Goal: Navigation & Orientation: Find specific page/section

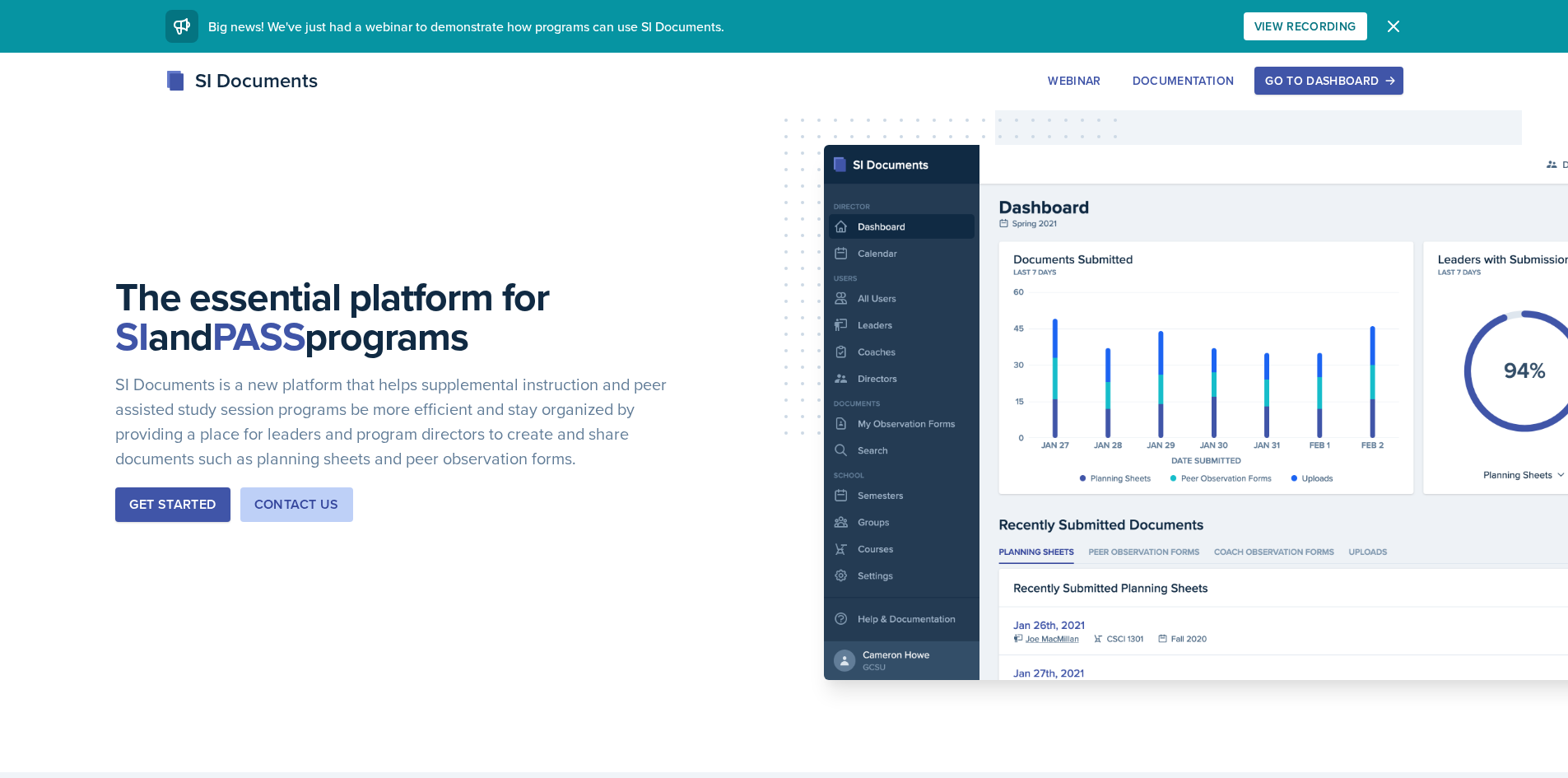
click at [1346, 70] on button "Go to Dashboard" at bounding box center [1329, 80] width 149 height 28
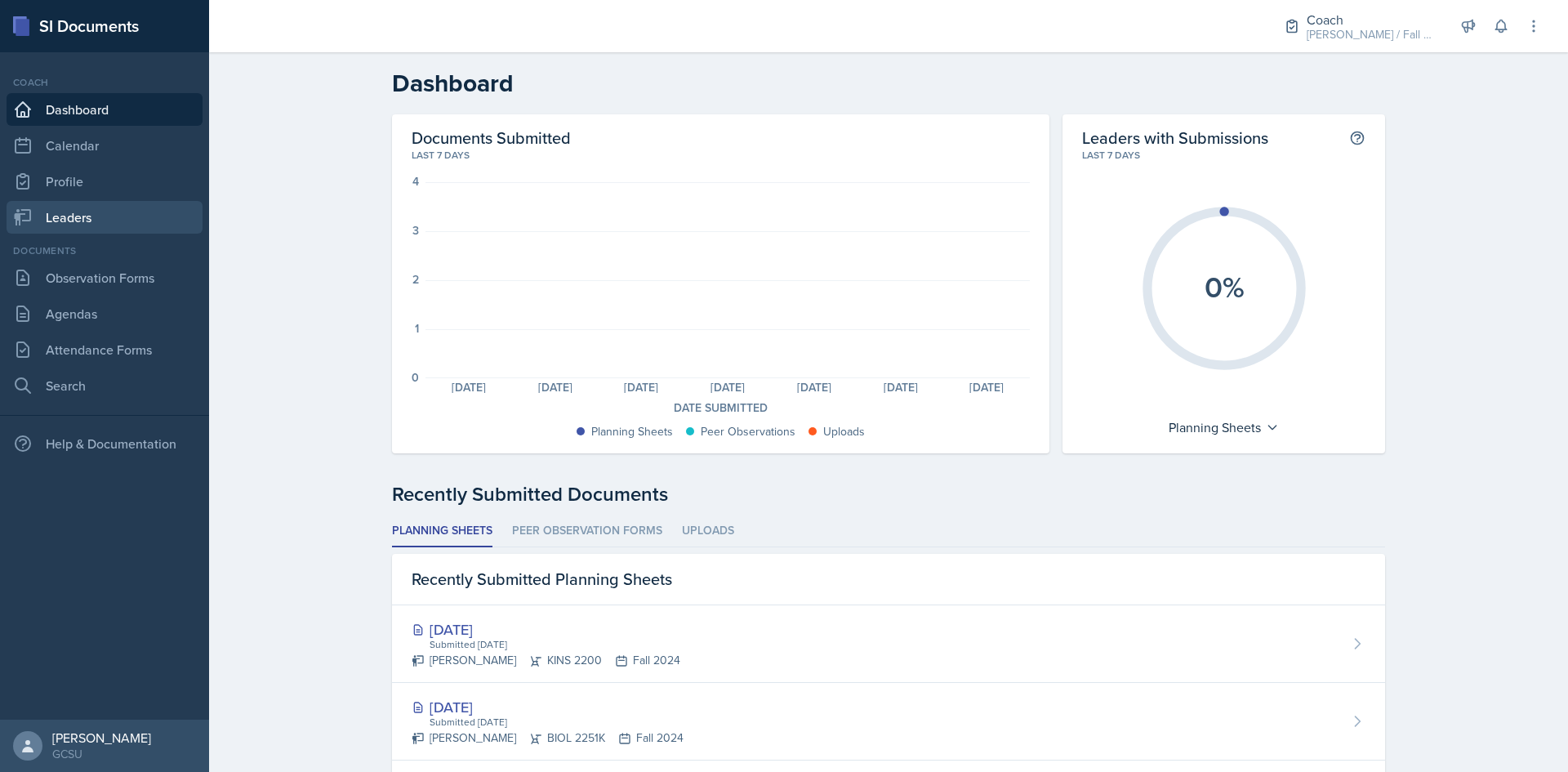
click at [100, 213] on link "Leaders" at bounding box center [104, 217] width 196 height 33
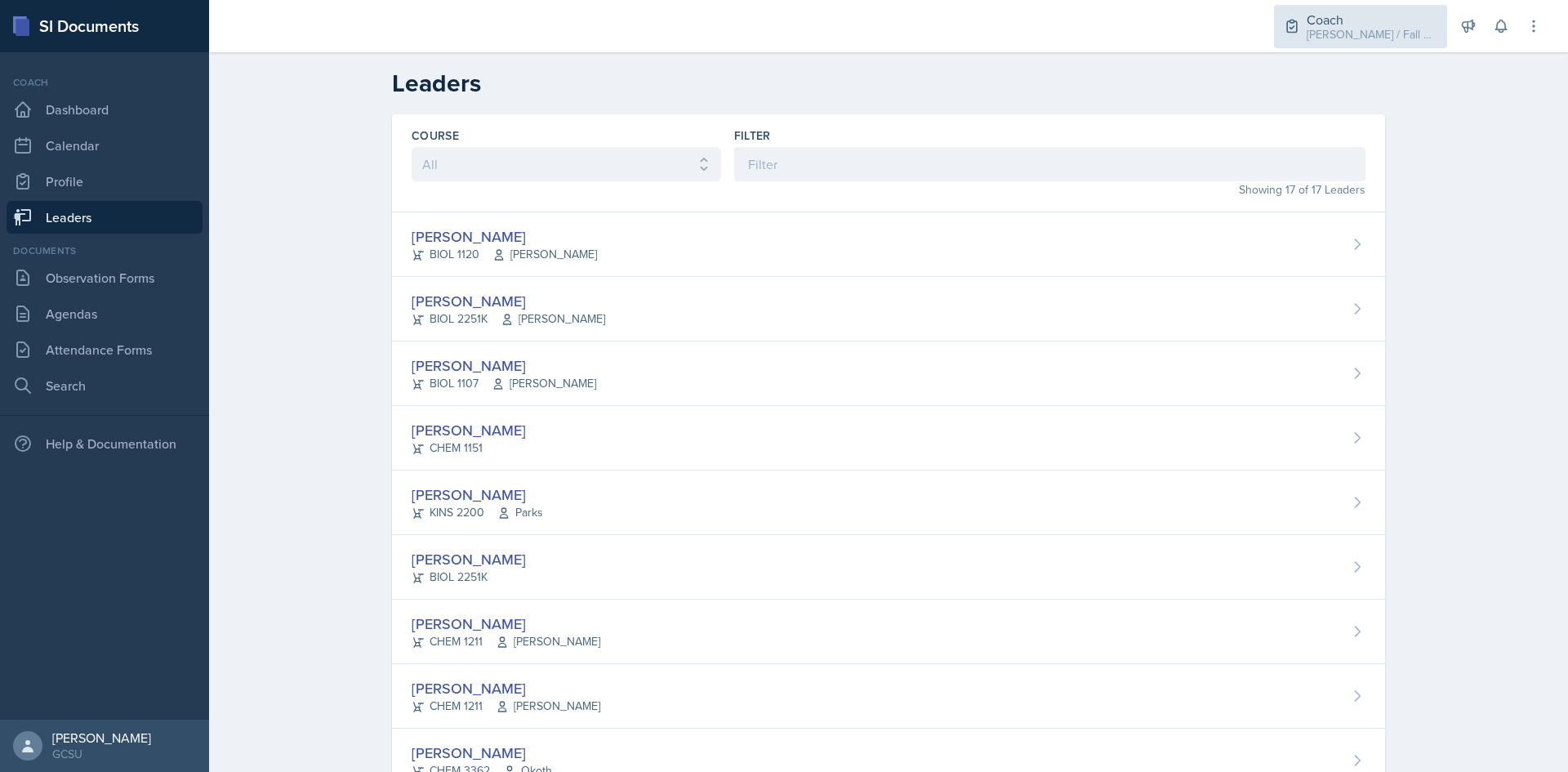
click at [1401, 13] on div "Coach" at bounding box center [1372, 19] width 131 height 20
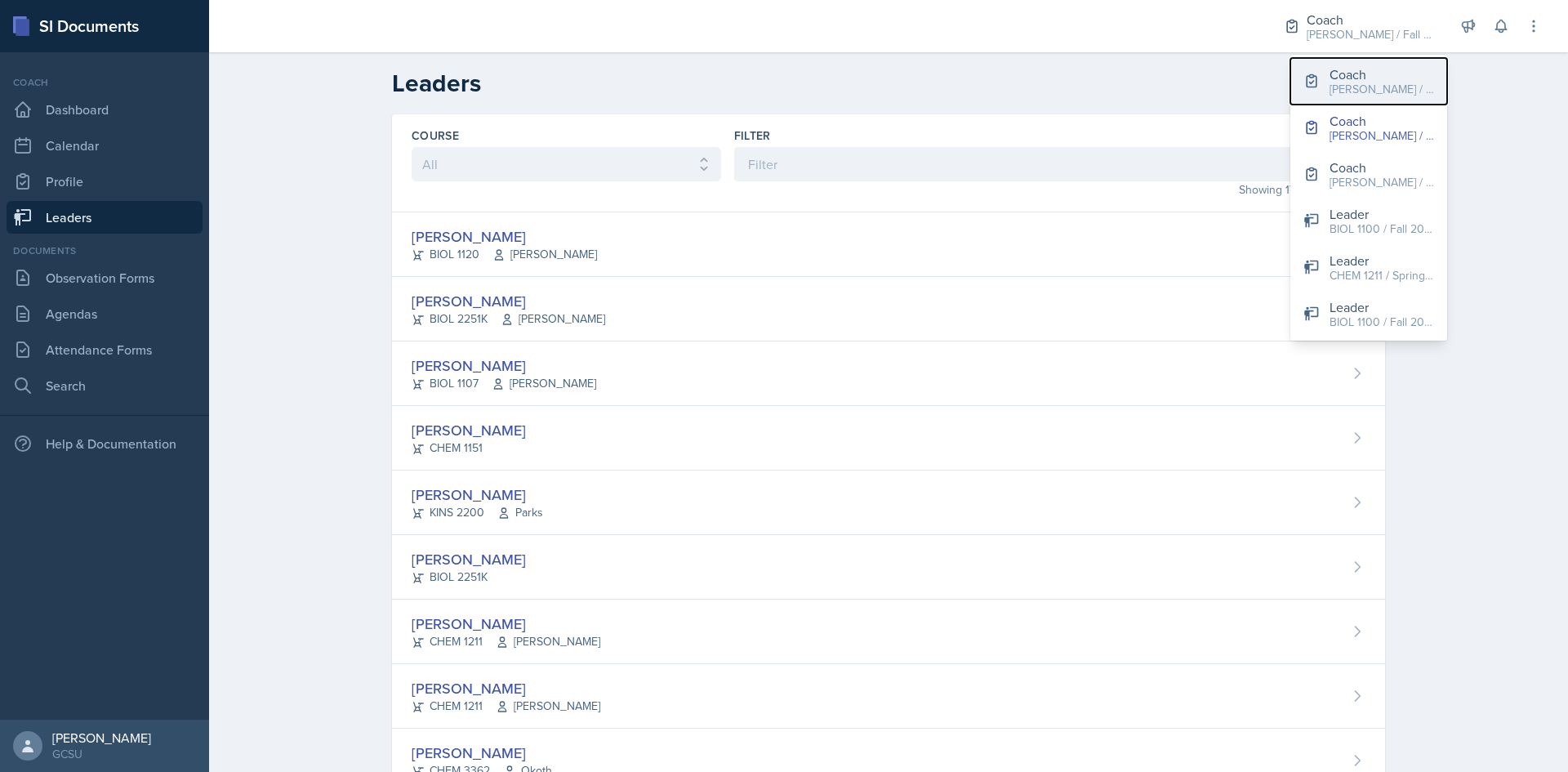
click at [1352, 89] on div "[PERSON_NAME] / Spring 2025" at bounding box center [1381, 89] width 104 height 17
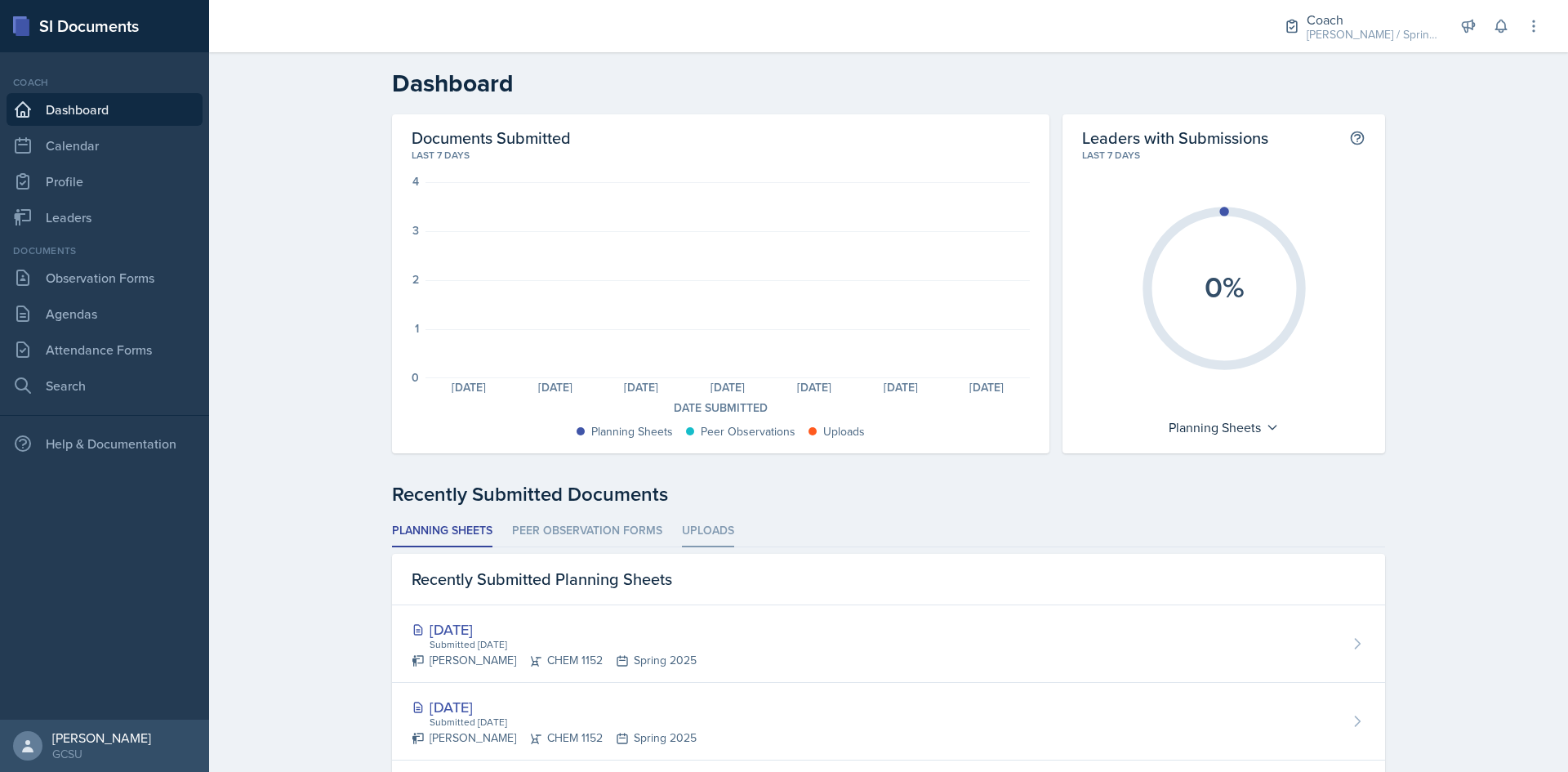
click at [701, 522] on li "Uploads" at bounding box center [708, 532] width 53 height 32
click at [414, 529] on li "Planning Sheets" at bounding box center [442, 532] width 100 height 32
click at [86, 273] on link "Observation Forms" at bounding box center [104, 277] width 196 height 33
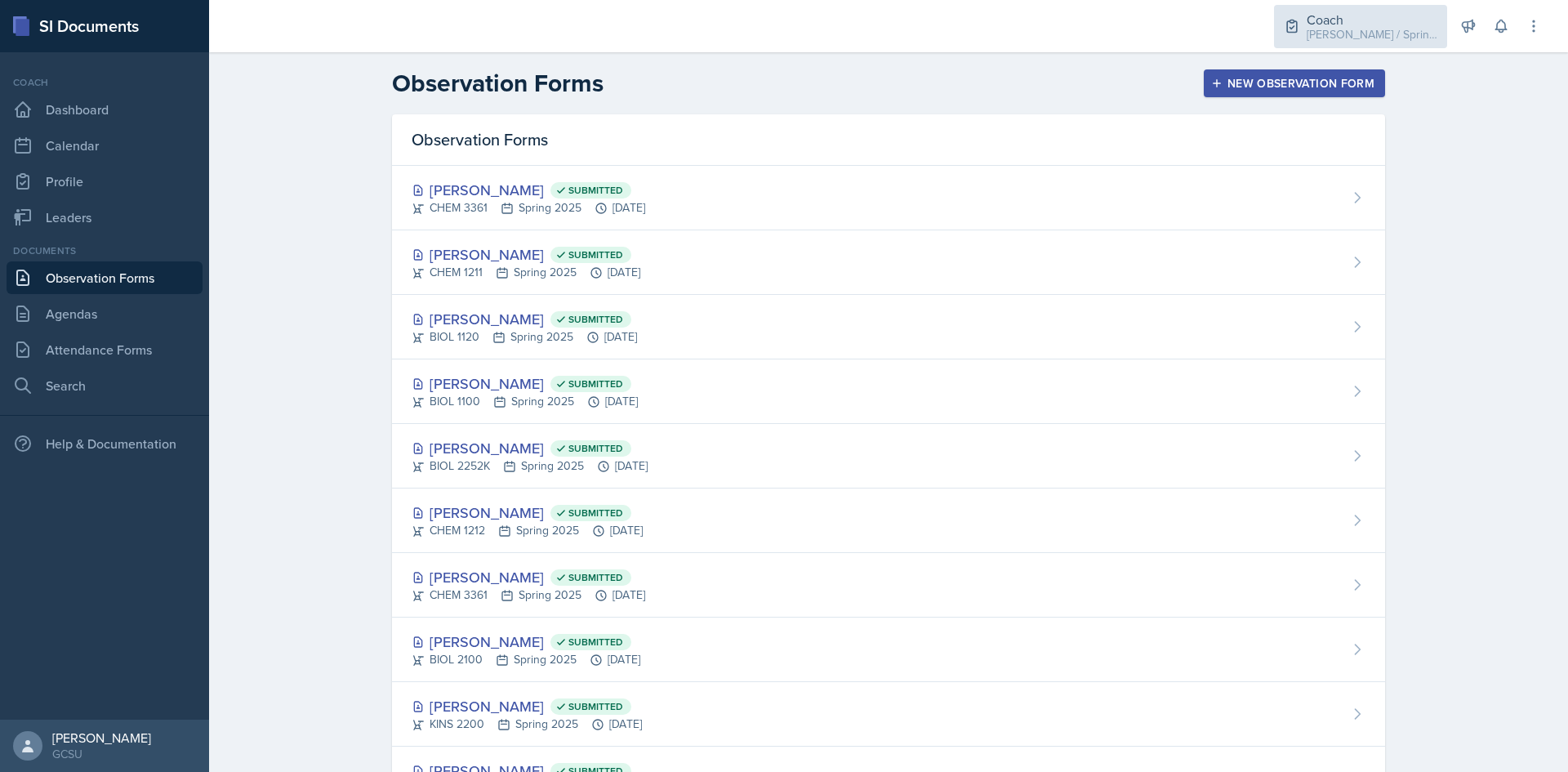
click at [1345, 23] on div "Coach" at bounding box center [1372, 19] width 131 height 20
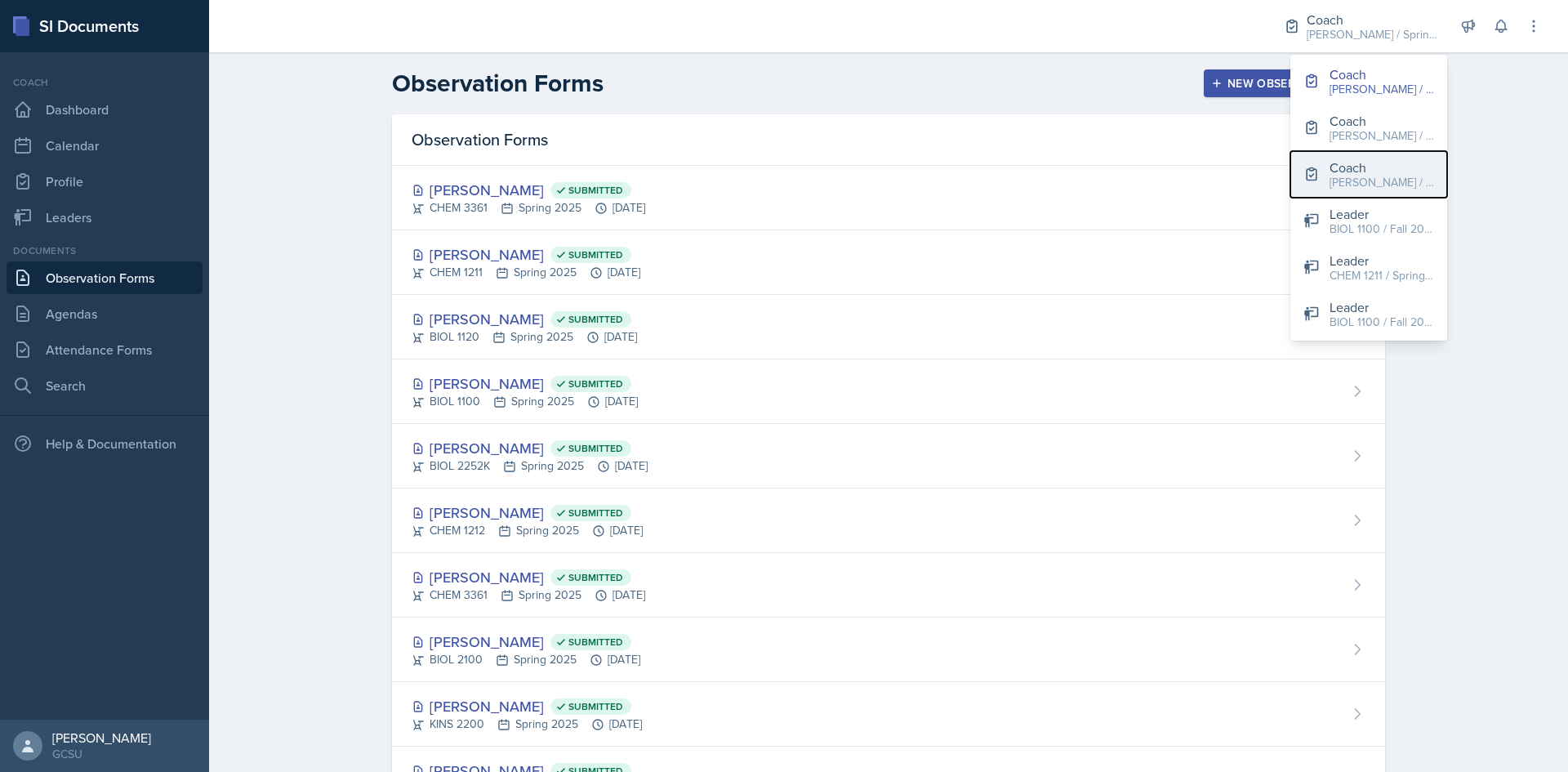
click at [1361, 181] on div "[PERSON_NAME] / Fall 2025" at bounding box center [1381, 182] width 104 height 17
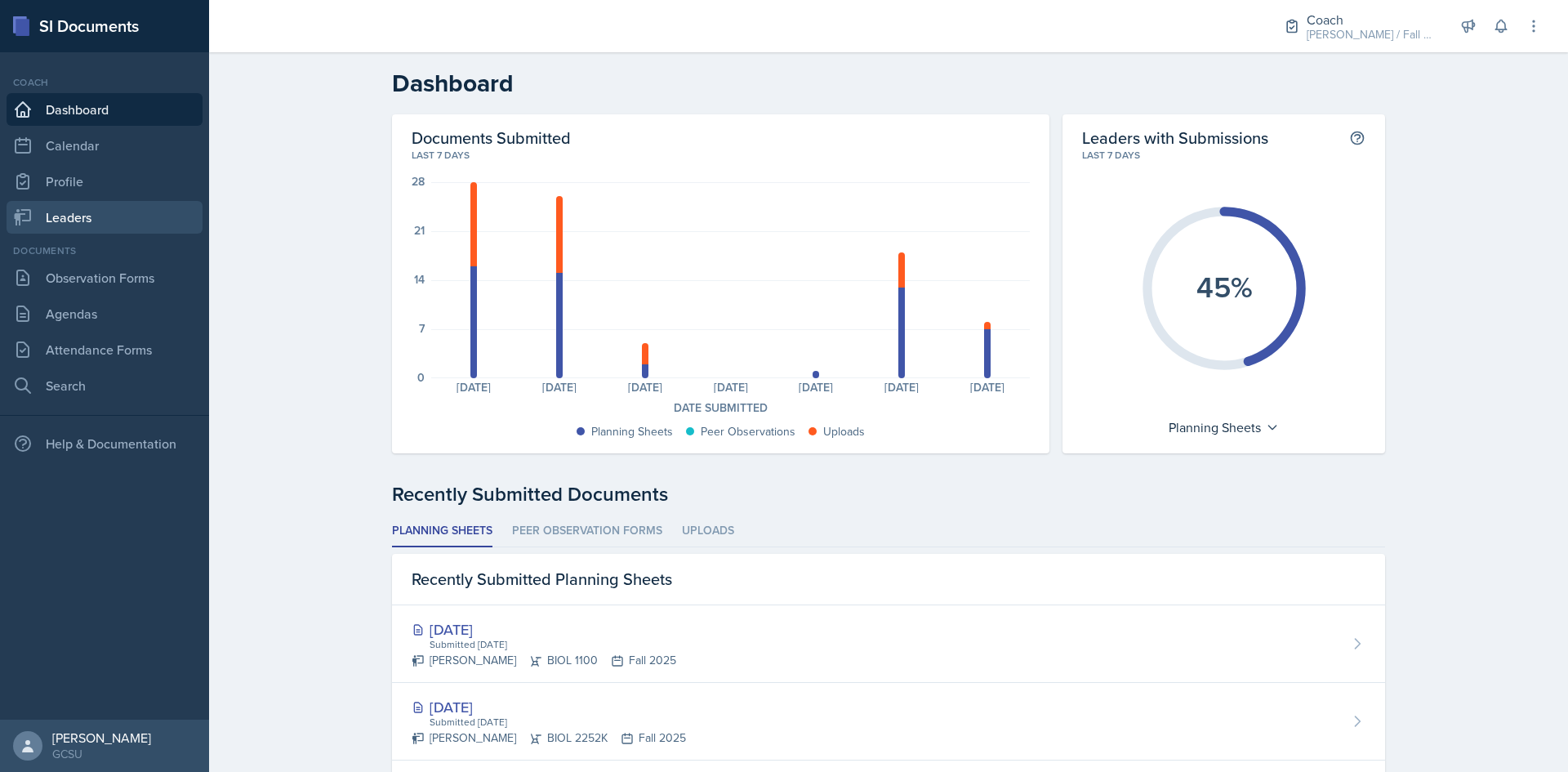
click at [116, 218] on link "Leaders" at bounding box center [104, 217] width 196 height 33
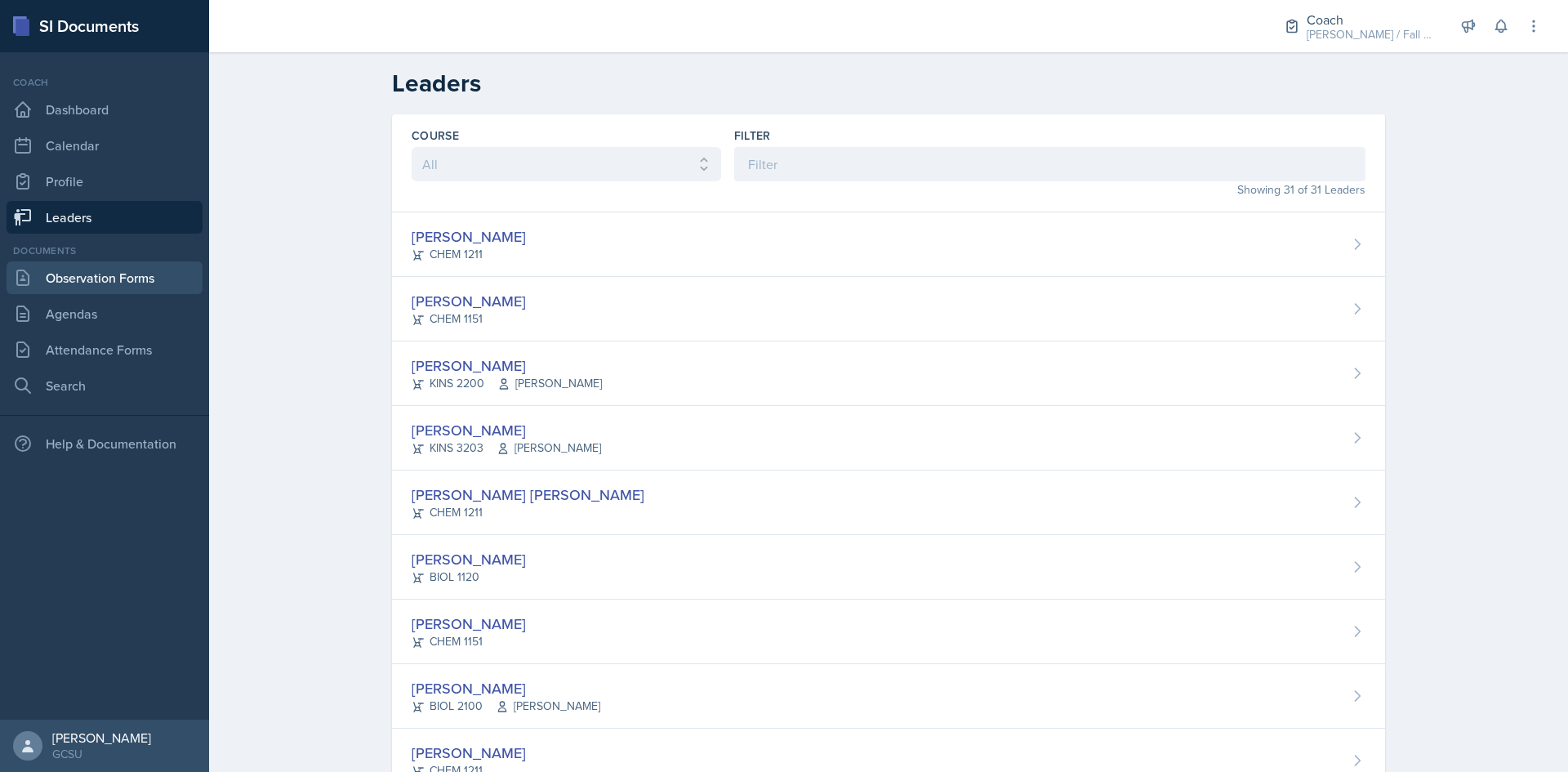
click at [121, 288] on link "Observation Forms" at bounding box center [104, 277] width 196 height 33
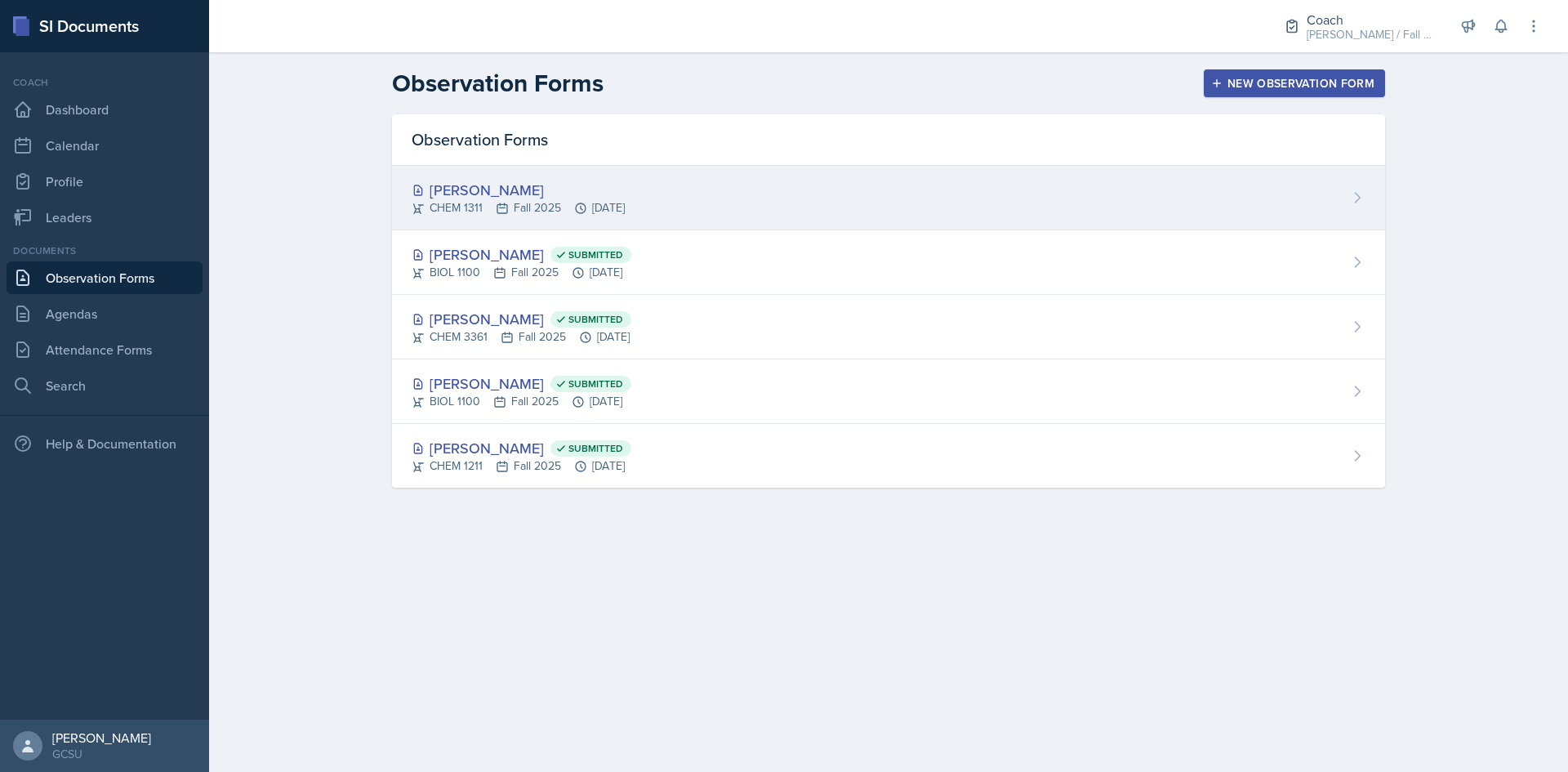
click at [745, 196] on div "[PERSON_NAME] CHEM 1311 Fall 2025 [DATE]" at bounding box center [889, 198] width 993 height 65
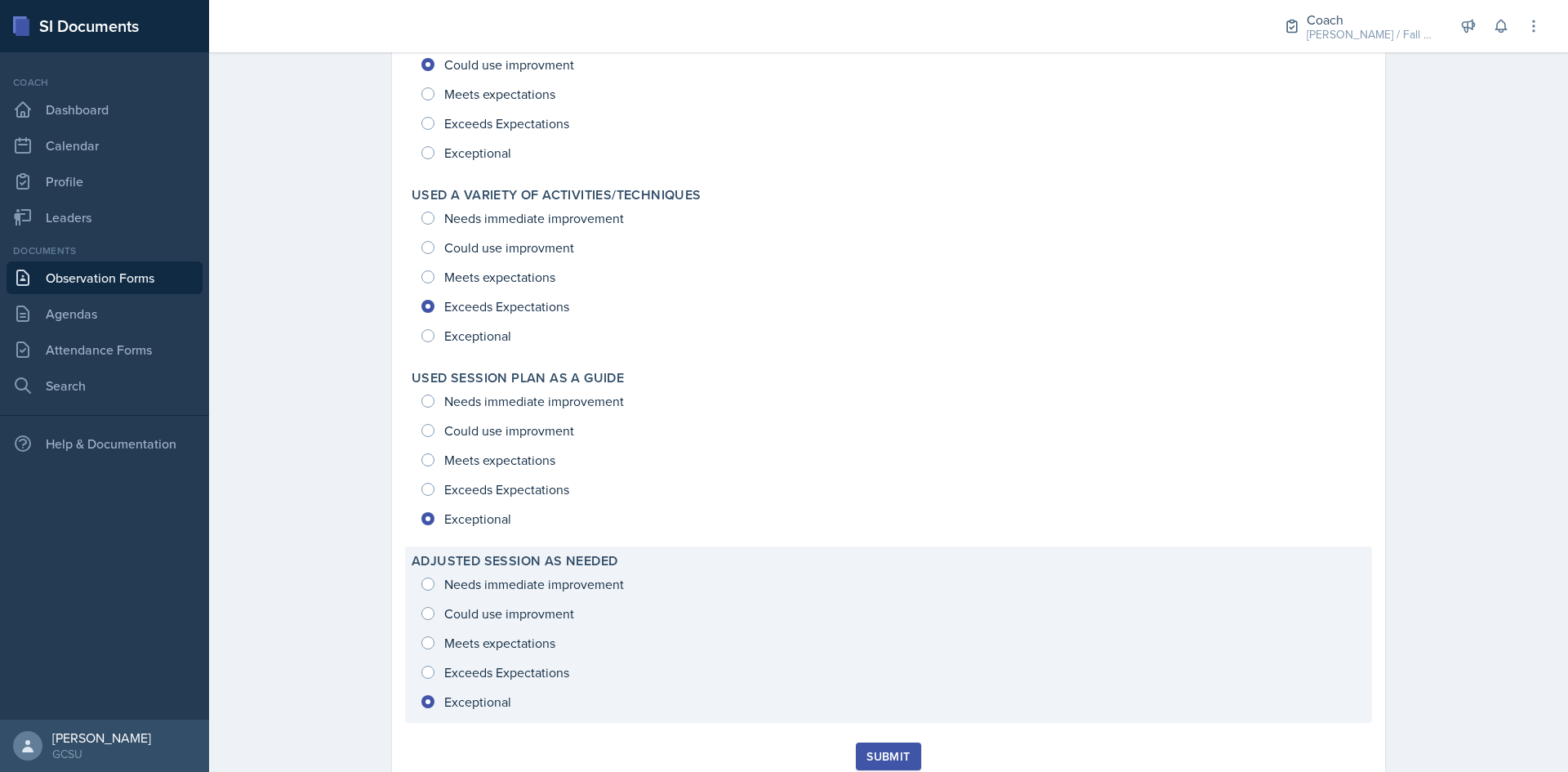
scroll to position [2192, 0]
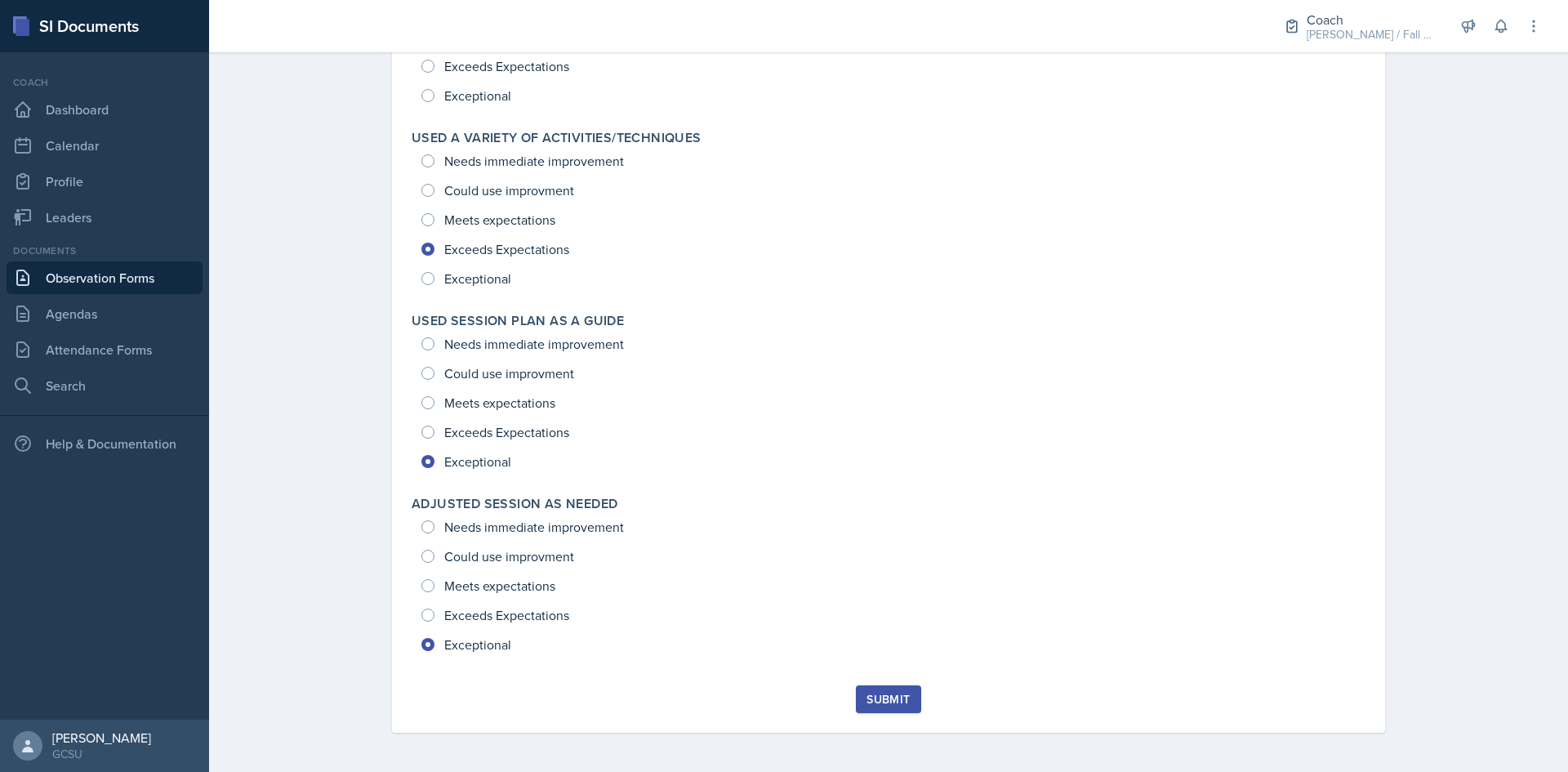
click at [890, 710] on button "Submit" at bounding box center [888, 700] width 65 height 28
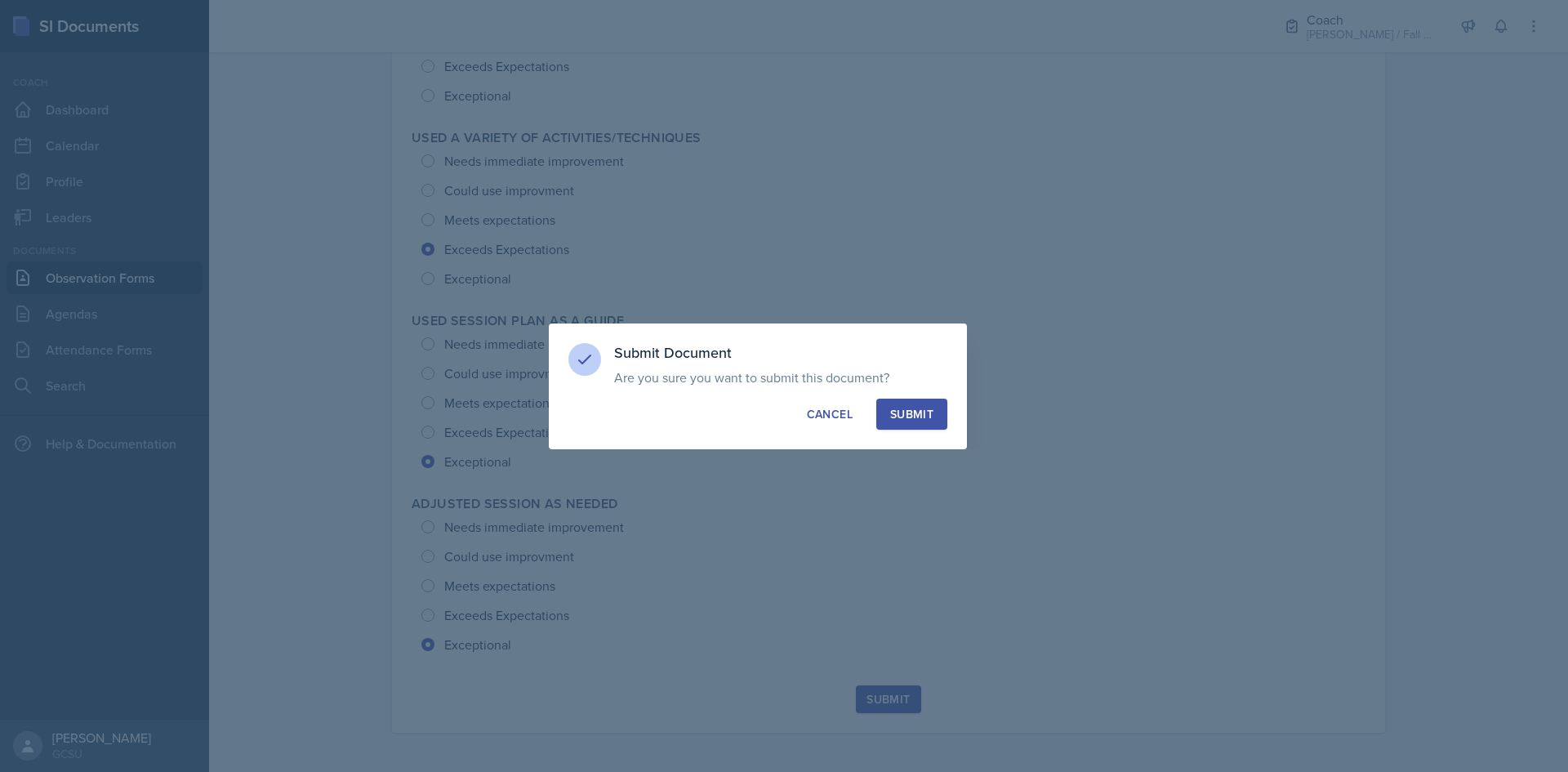
click at [926, 406] on div "Submit" at bounding box center [912, 413] width 43 height 16
radio input "true"
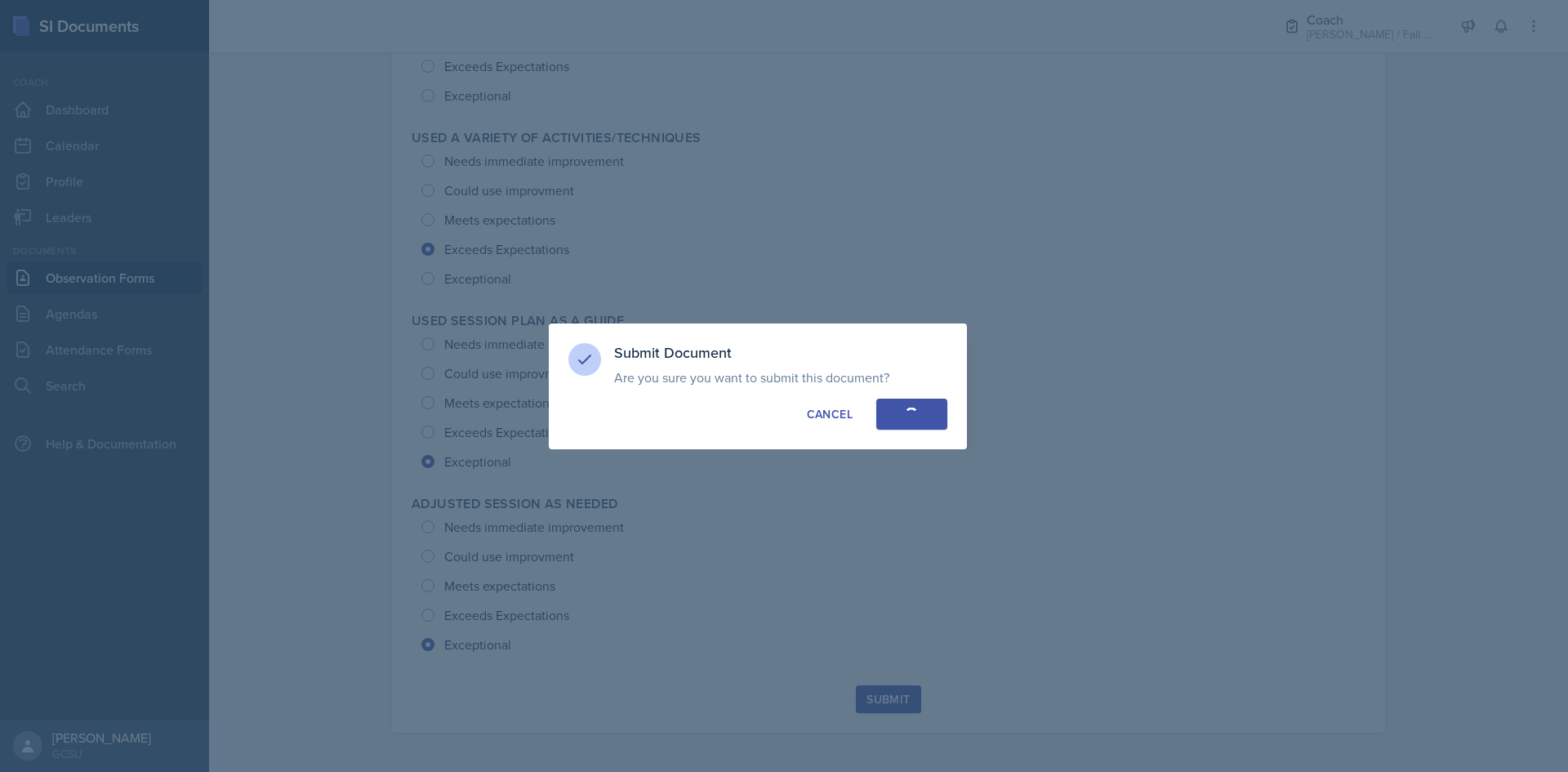
radio input "true"
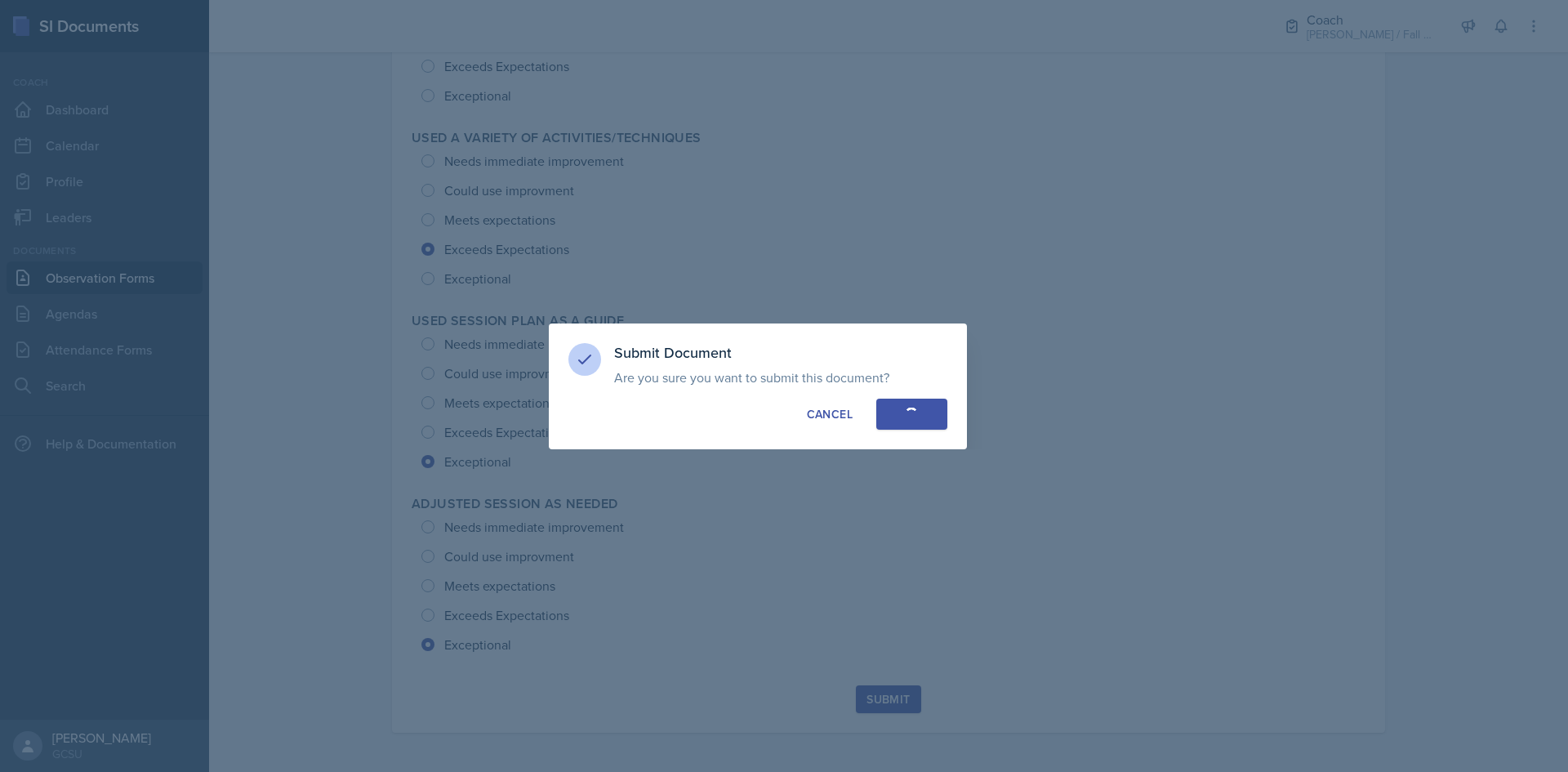
radio input "true"
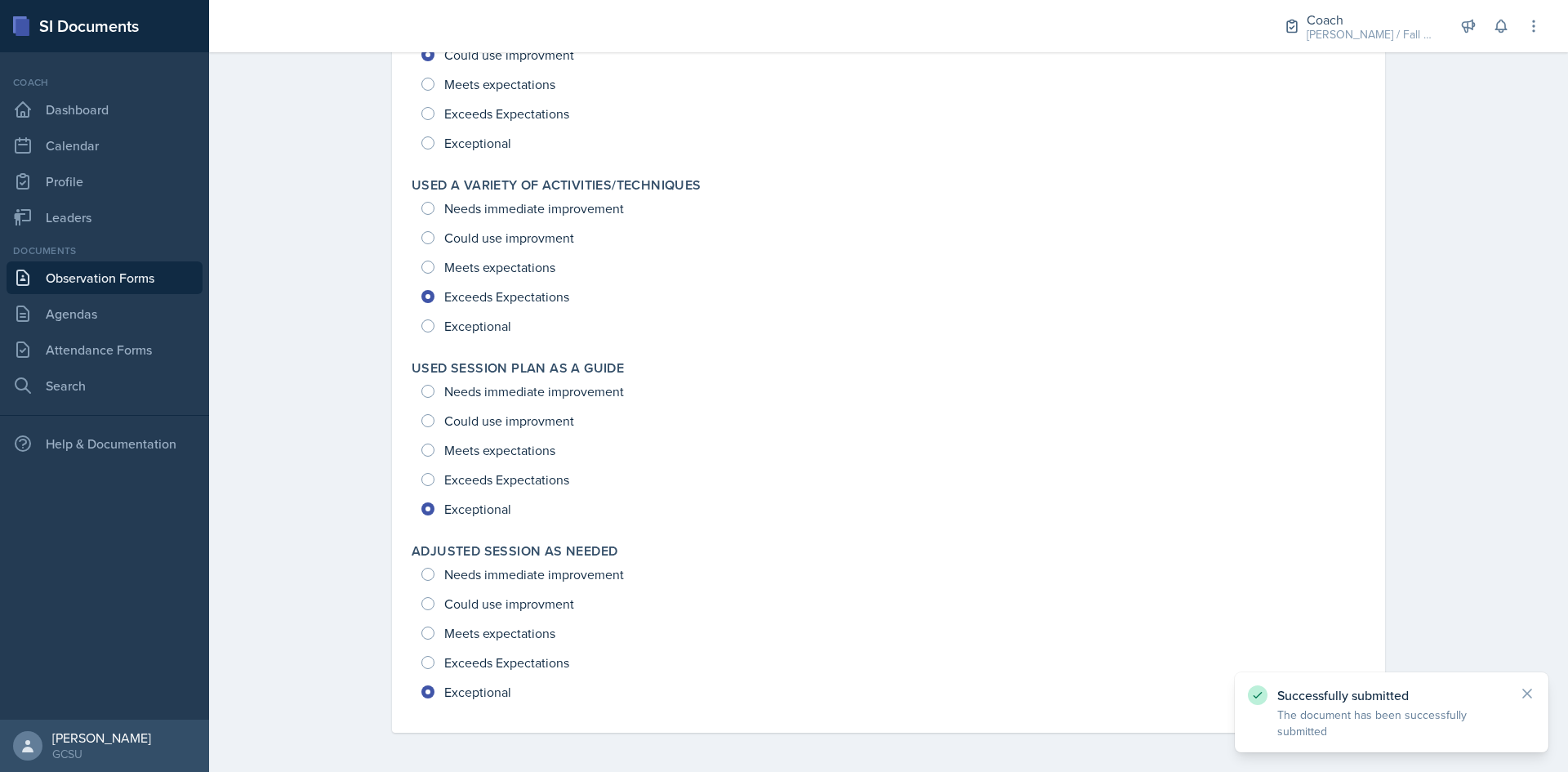
click at [164, 282] on link "Observation Forms" at bounding box center [104, 277] width 196 height 33
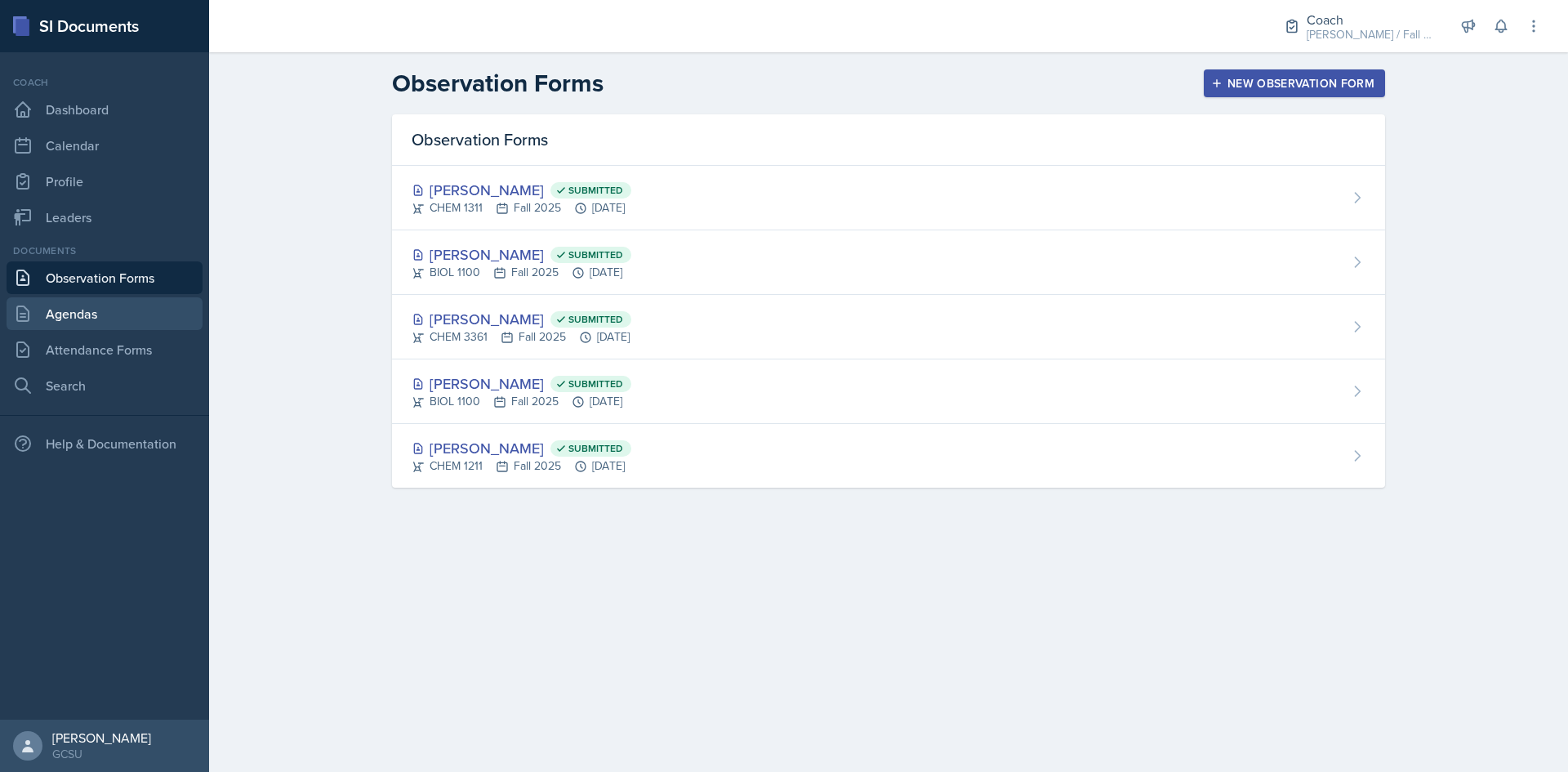
click at [105, 317] on link "Agendas" at bounding box center [104, 314] width 196 height 33
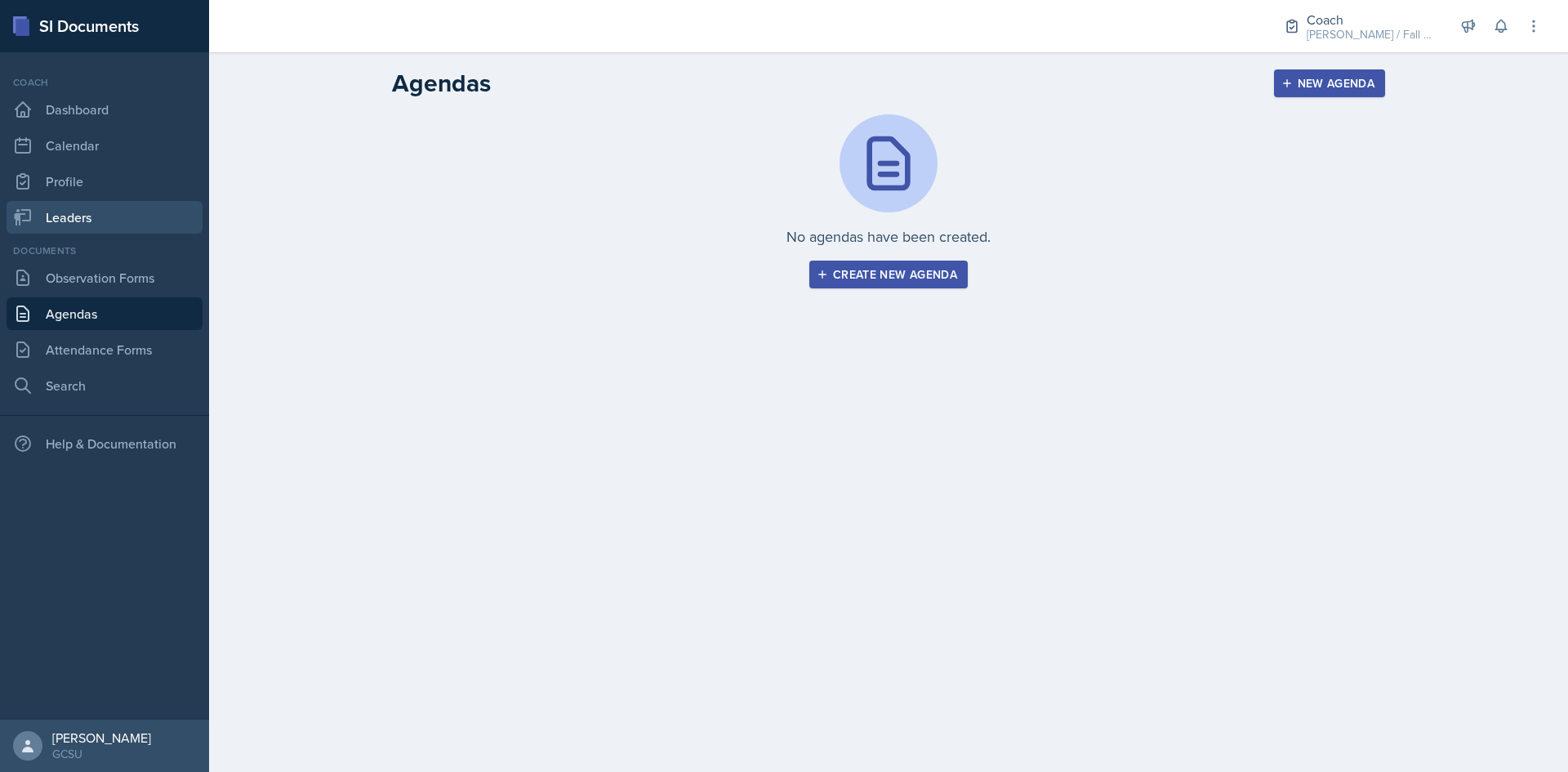
click at [79, 214] on link "Leaders" at bounding box center [104, 217] width 196 height 33
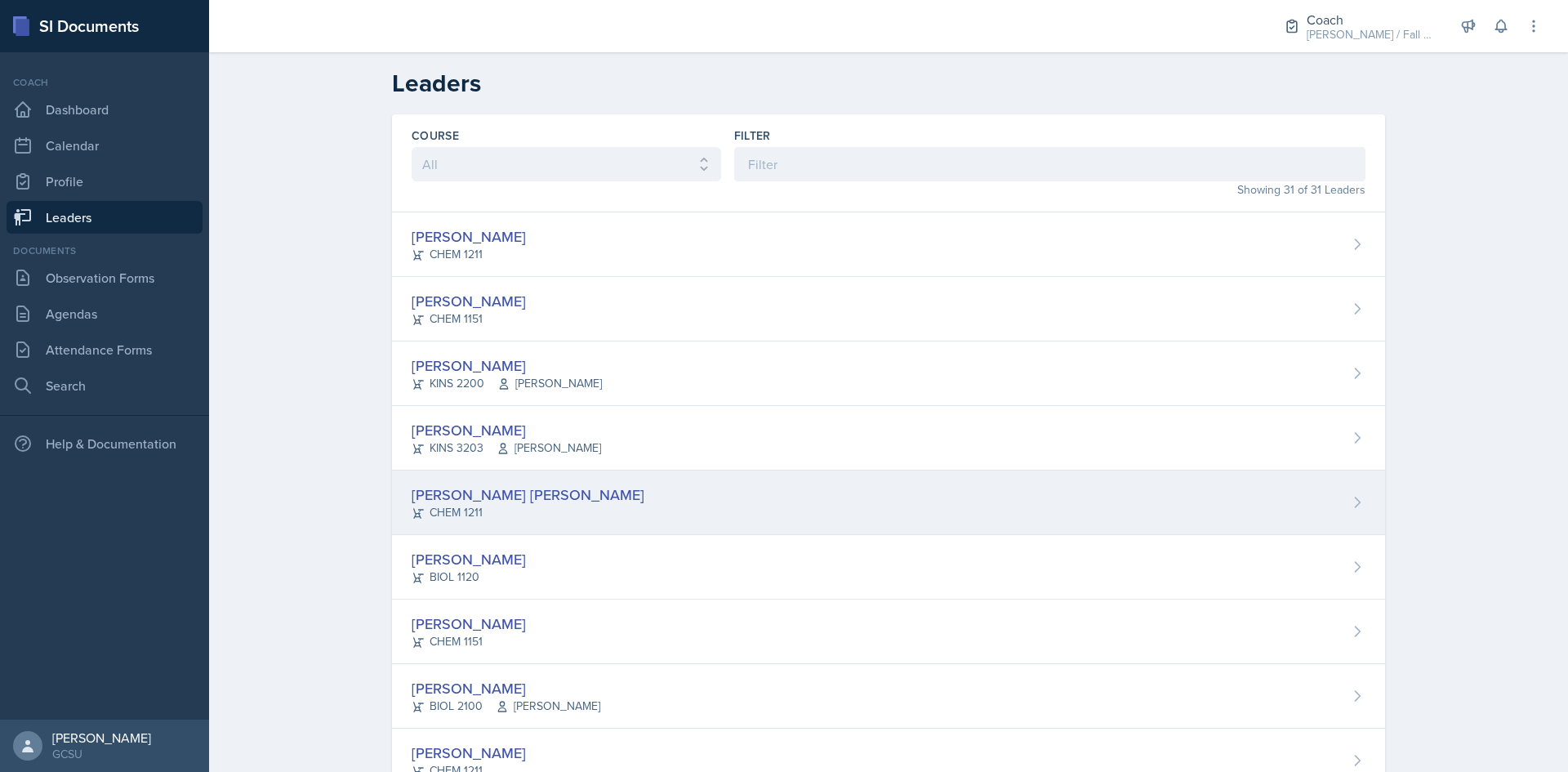
click at [466, 496] on div "[PERSON_NAME] [PERSON_NAME]" at bounding box center [528, 494] width 233 height 22
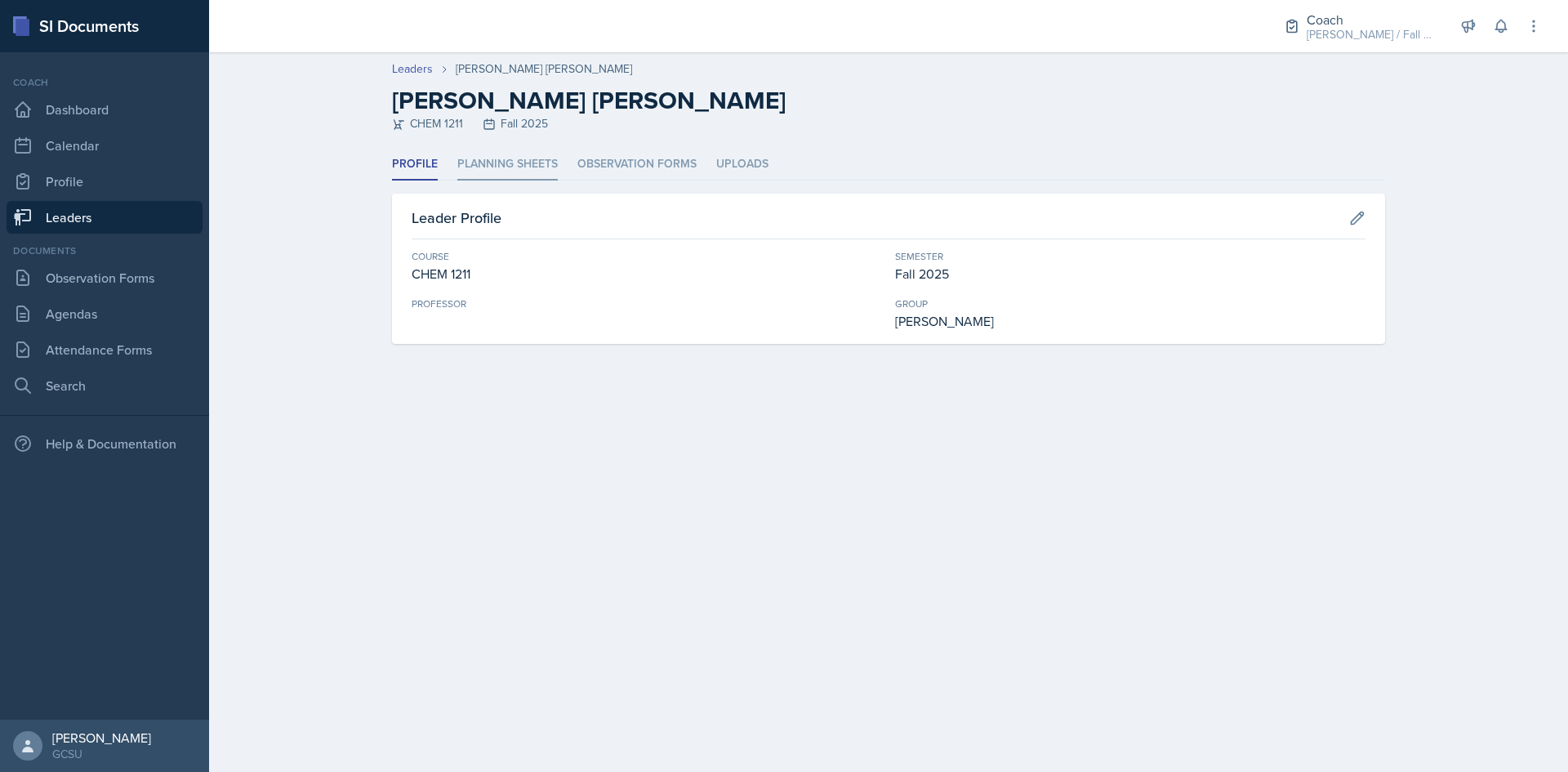
click at [490, 176] on li "Planning Sheets" at bounding box center [507, 164] width 100 height 32
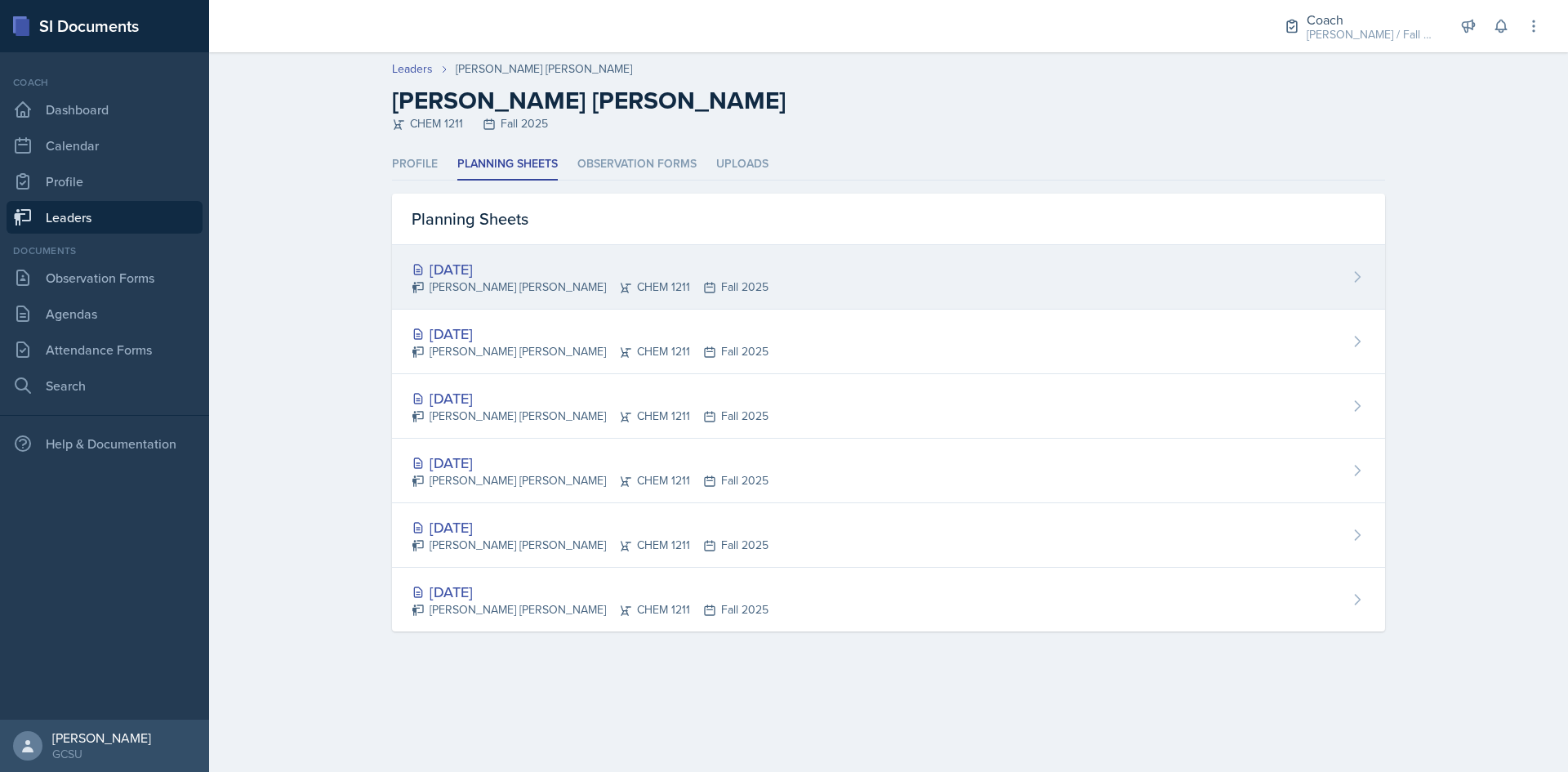
click at [493, 267] on div "[DATE]" at bounding box center [590, 269] width 357 height 22
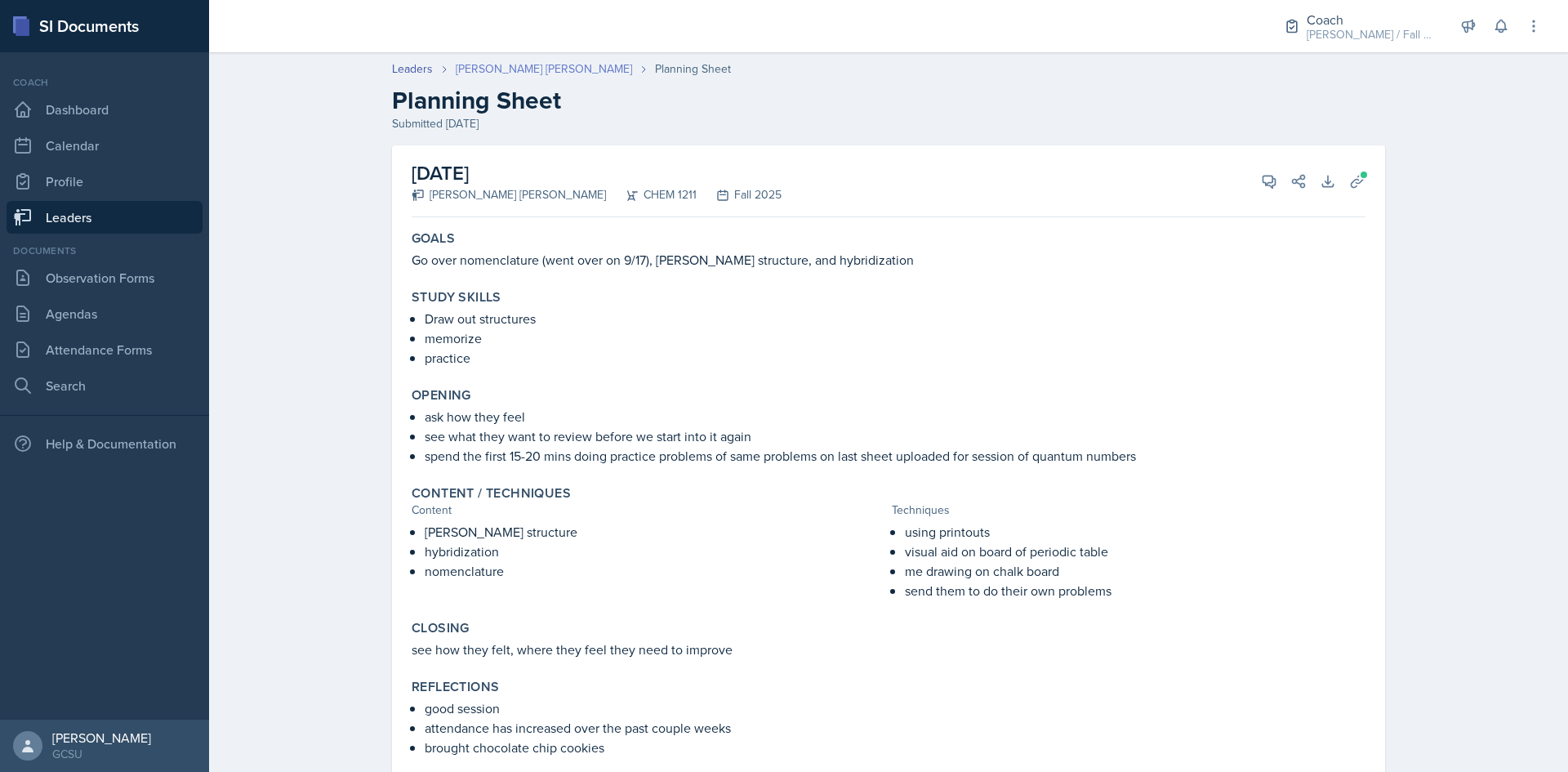
click at [513, 68] on link "[PERSON_NAME] [PERSON_NAME]" at bounding box center [544, 69] width 177 height 17
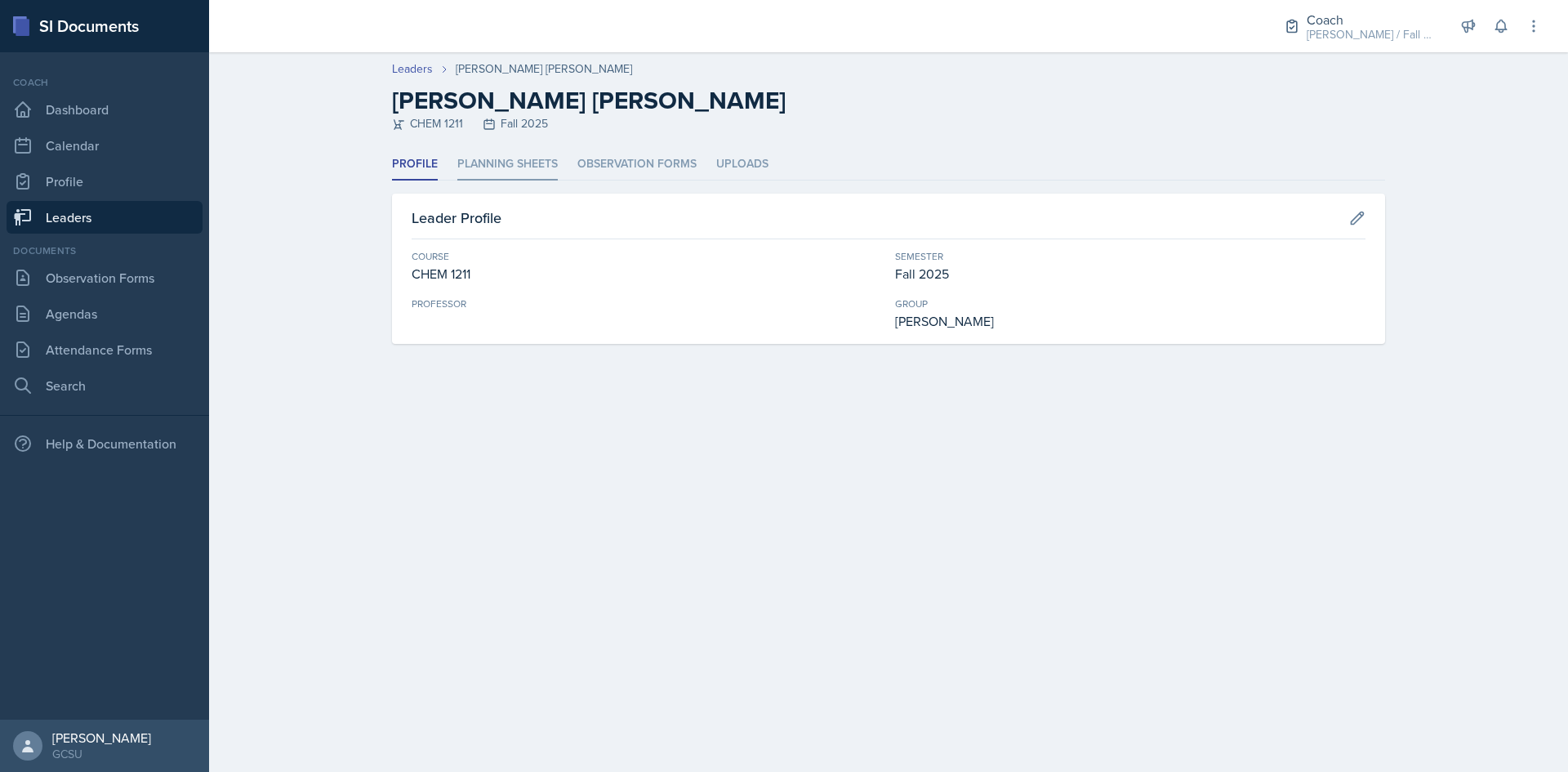
click at [498, 170] on li "Planning Sheets" at bounding box center [507, 164] width 100 height 32
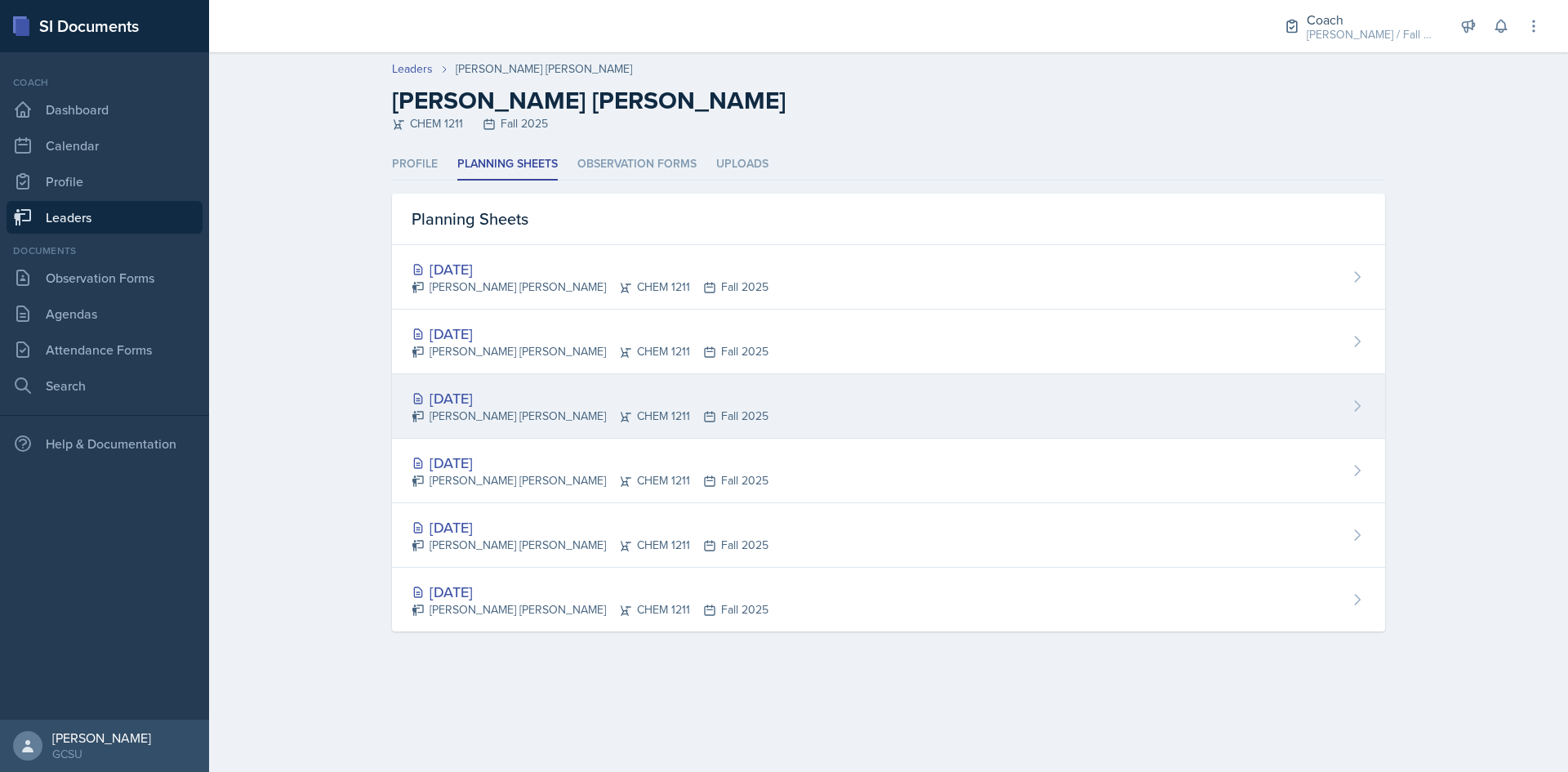
click at [499, 402] on div "[DATE]" at bounding box center [590, 397] width 357 height 22
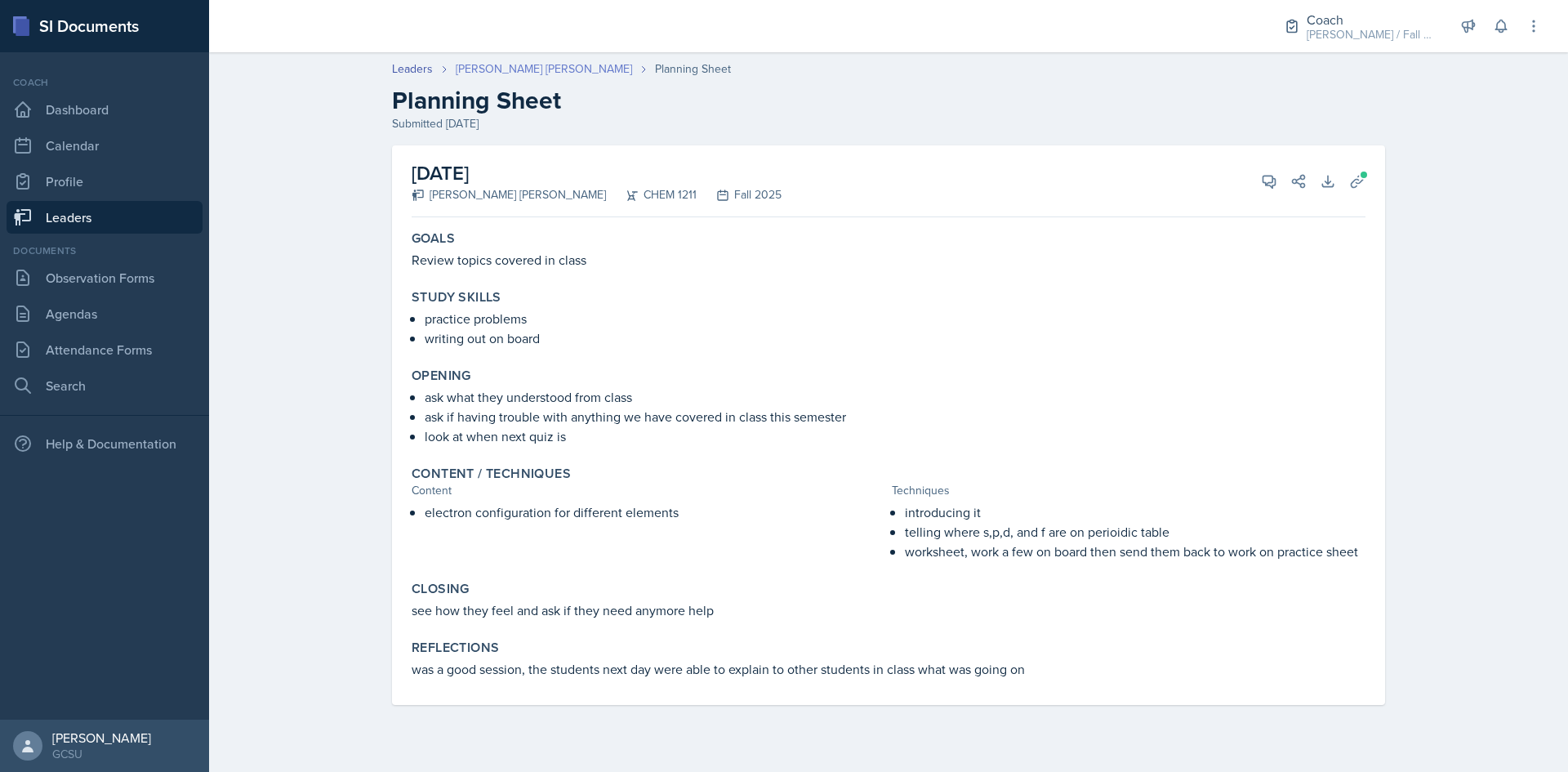
click at [509, 72] on link "[PERSON_NAME] [PERSON_NAME]" at bounding box center [544, 69] width 177 height 17
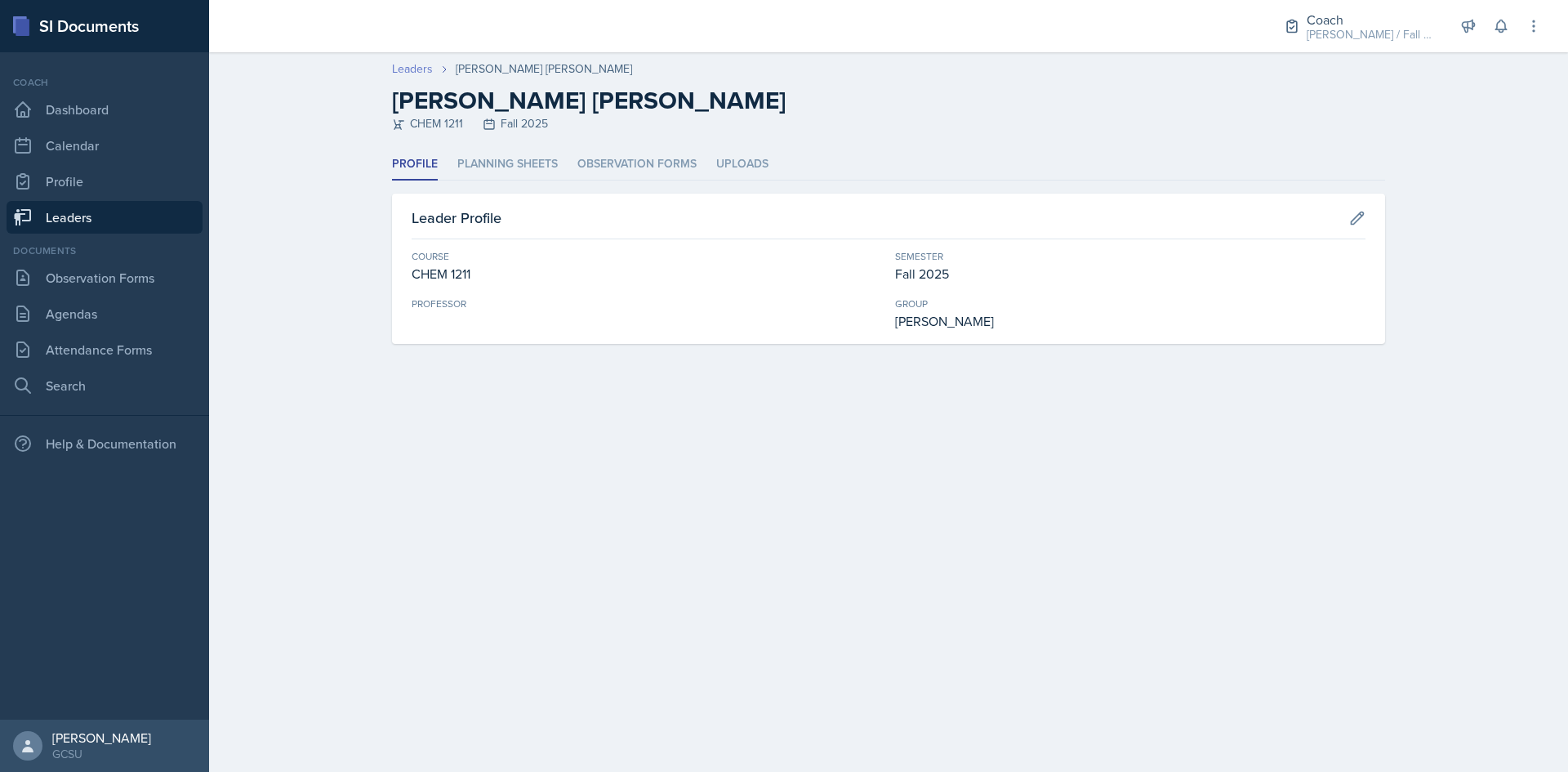
click at [417, 66] on link "Leaders" at bounding box center [412, 69] width 40 height 17
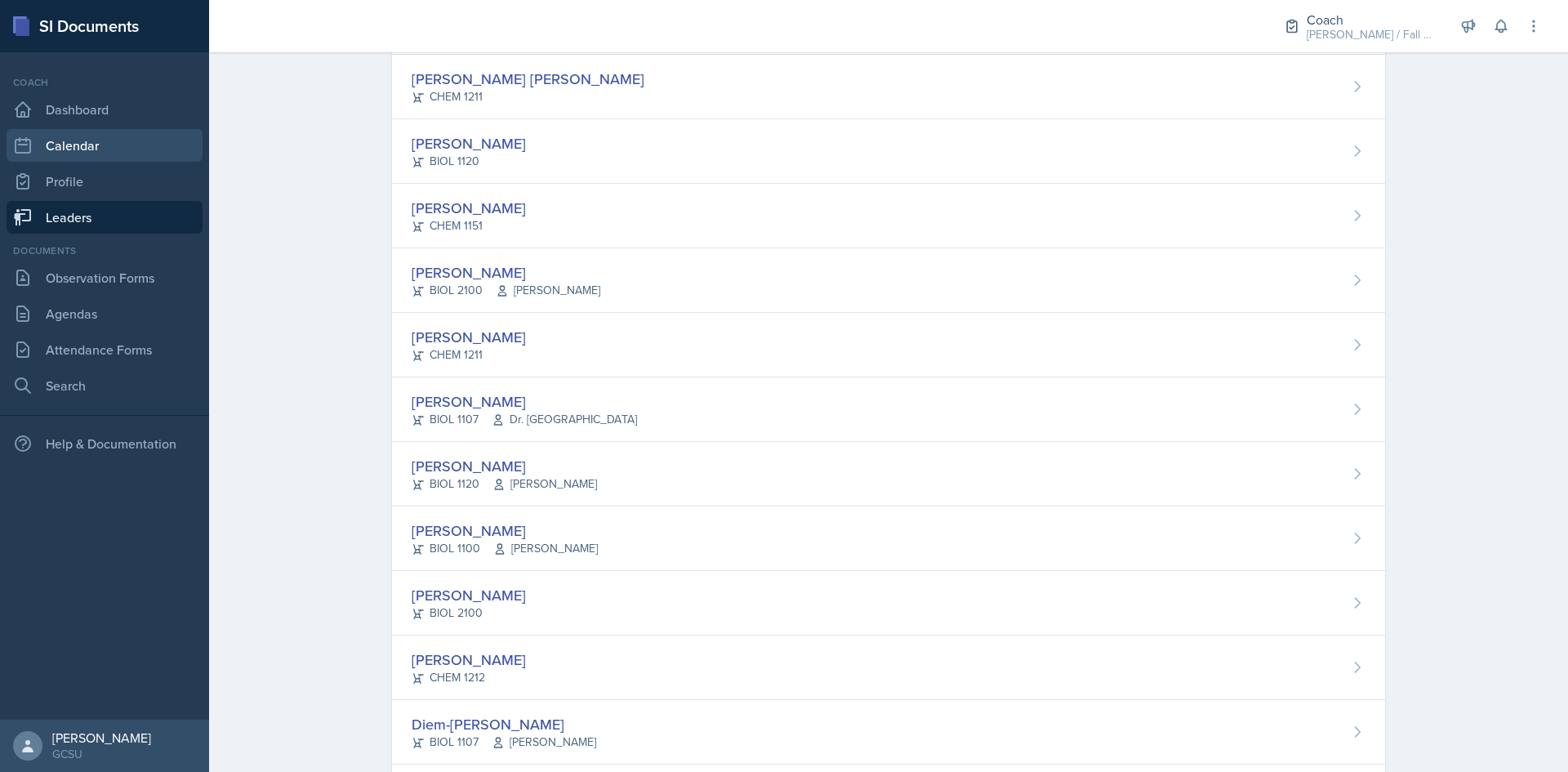
scroll to position [409, 0]
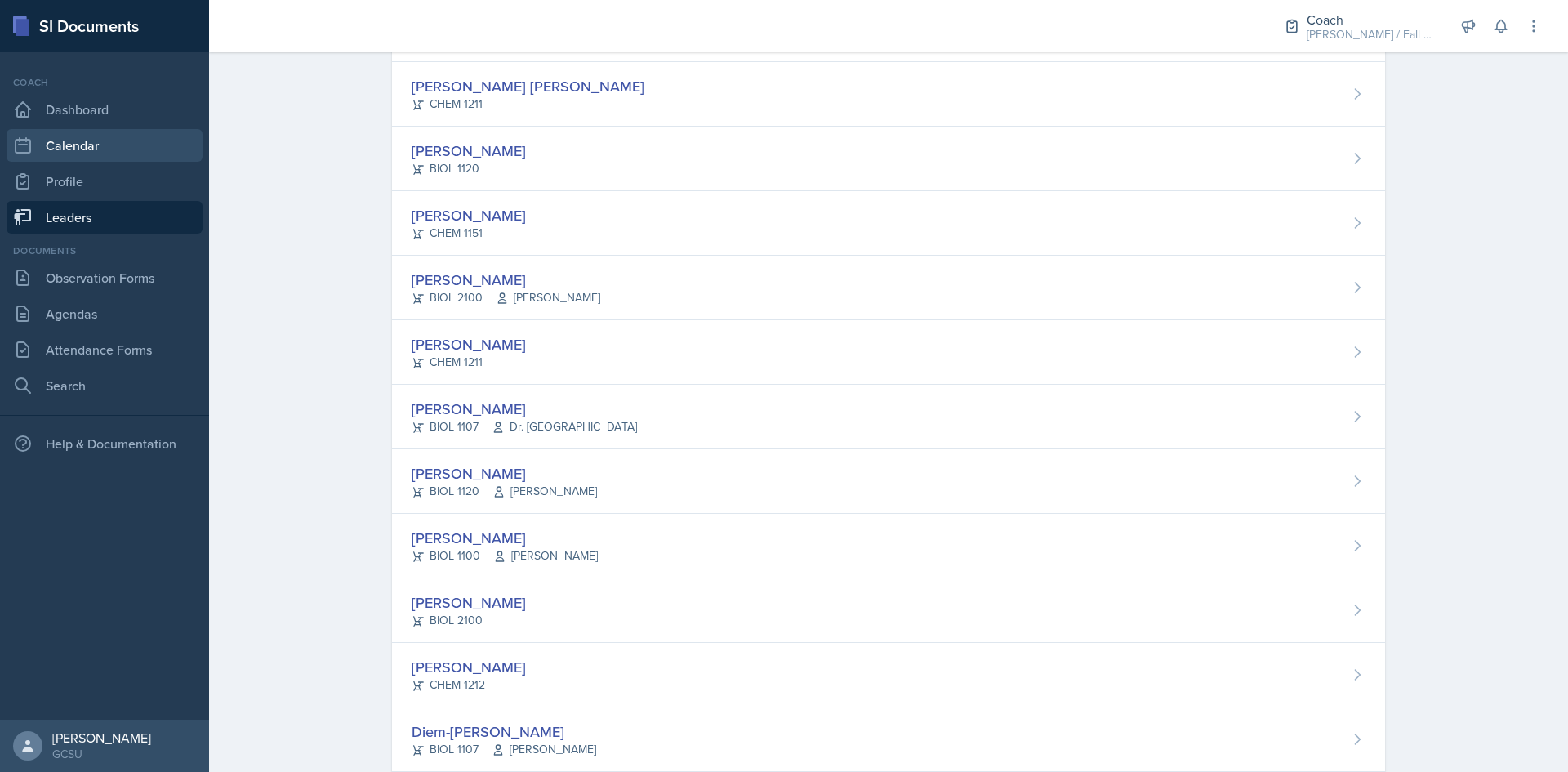
click at [168, 141] on link "Calendar" at bounding box center [104, 145] width 196 height 33
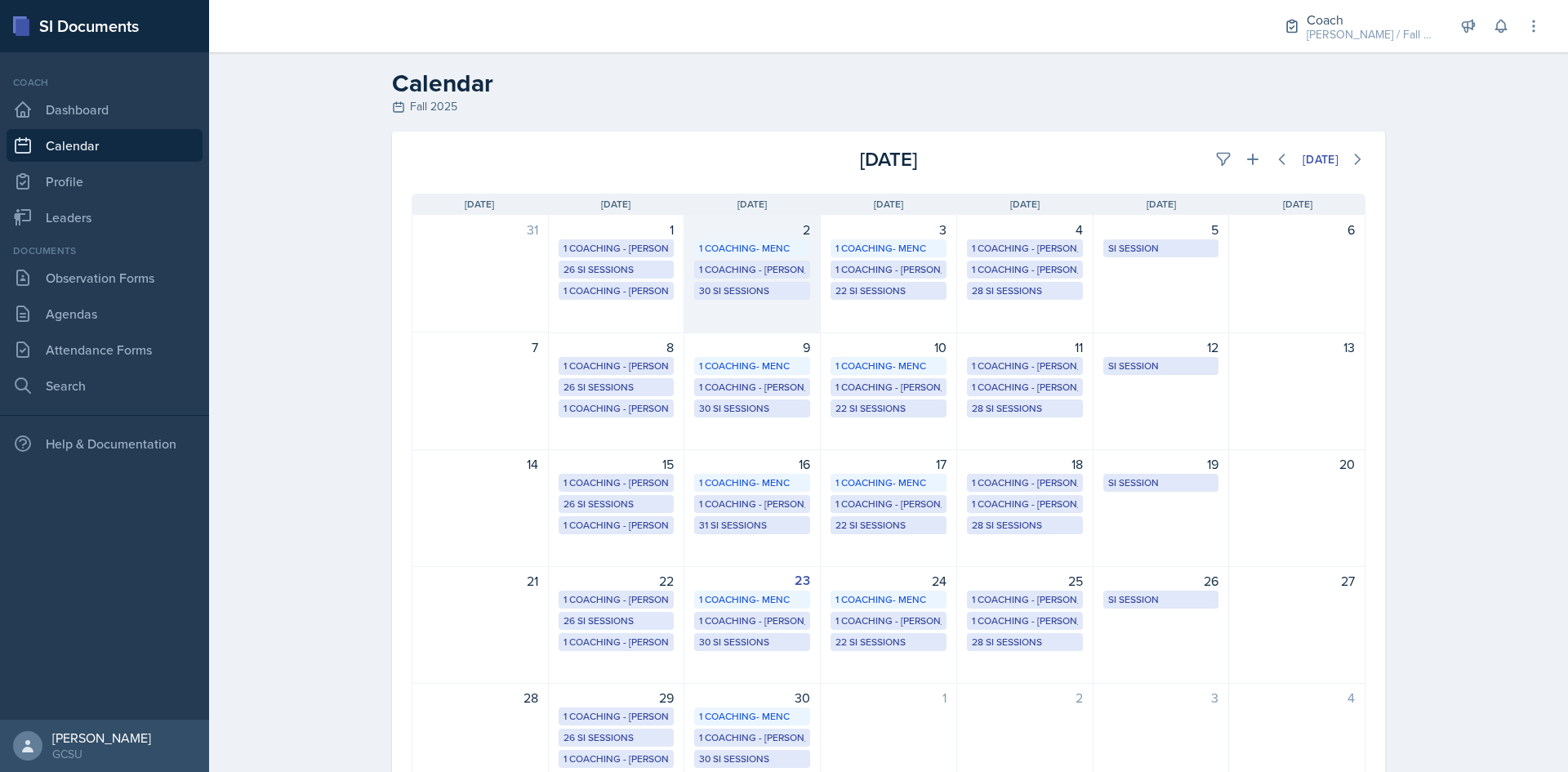
scroll to position [82, 0]
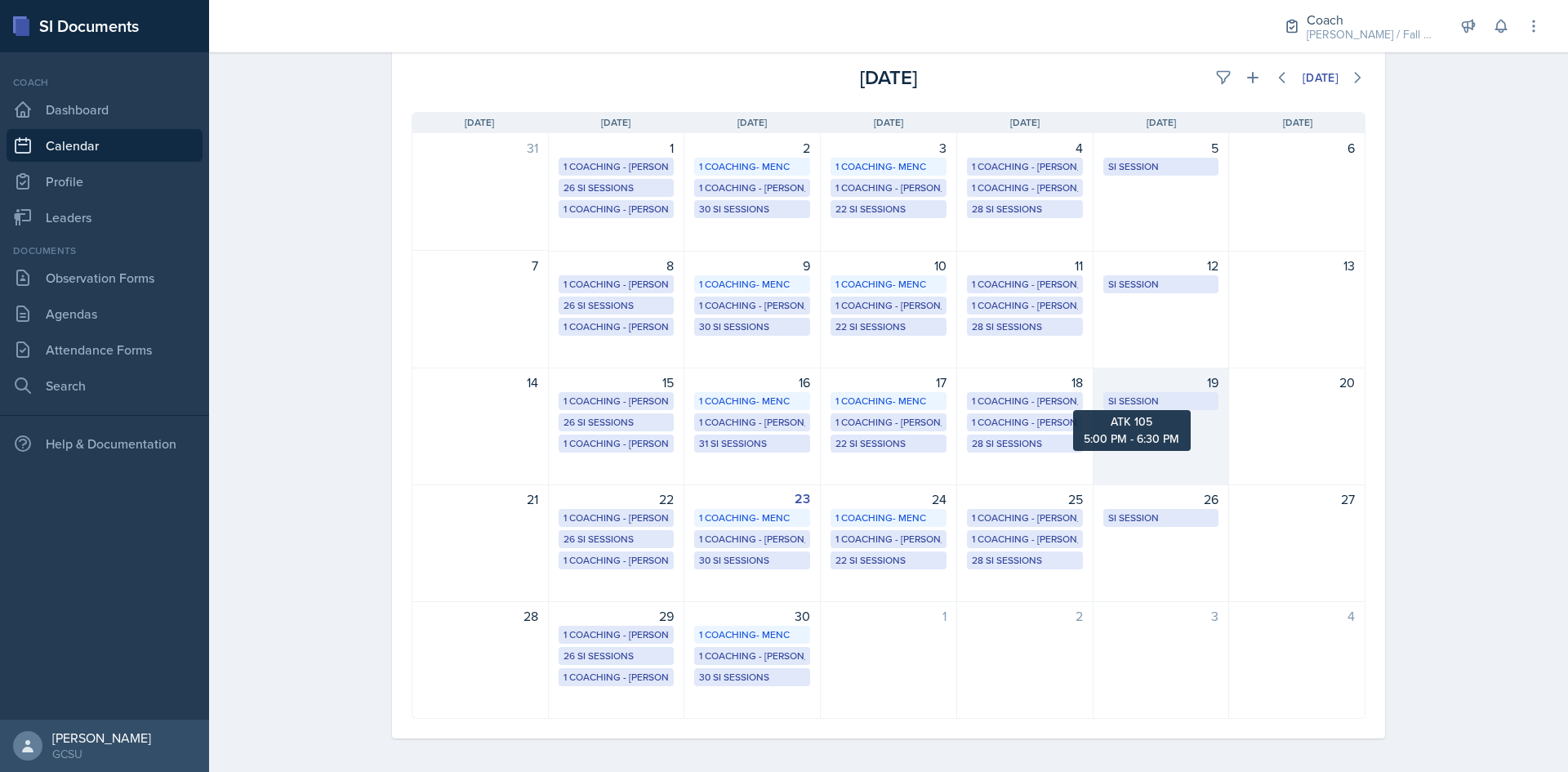
click at [1142, 405] on div "SI Session" at bounding box center [1161, 401] width 106 height 15
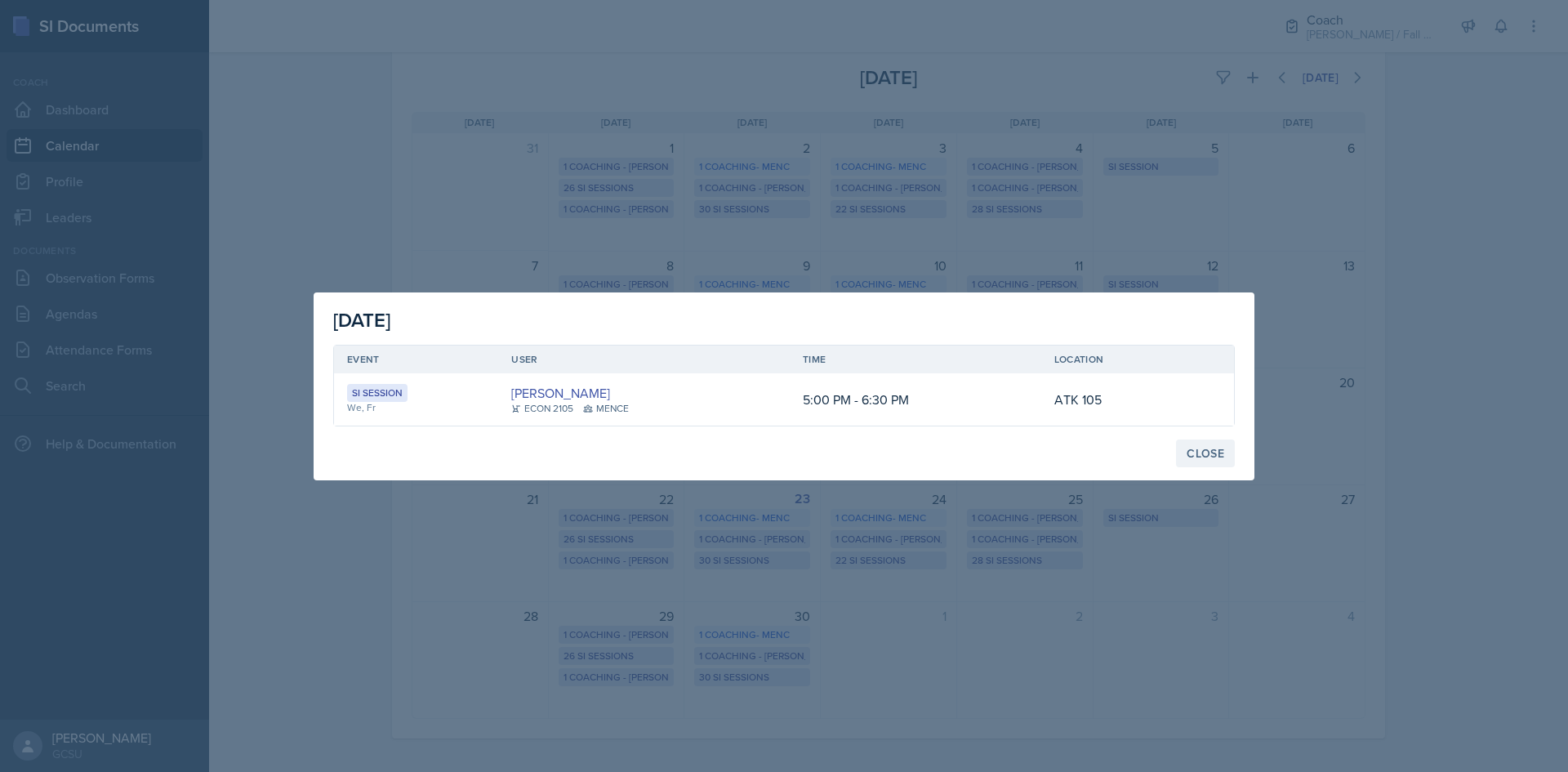
click at [1201, 459] on div "Close" at bounding box center [1206, 454] width 38 height 13
